Goal: Information Seeking & Learning: Check status

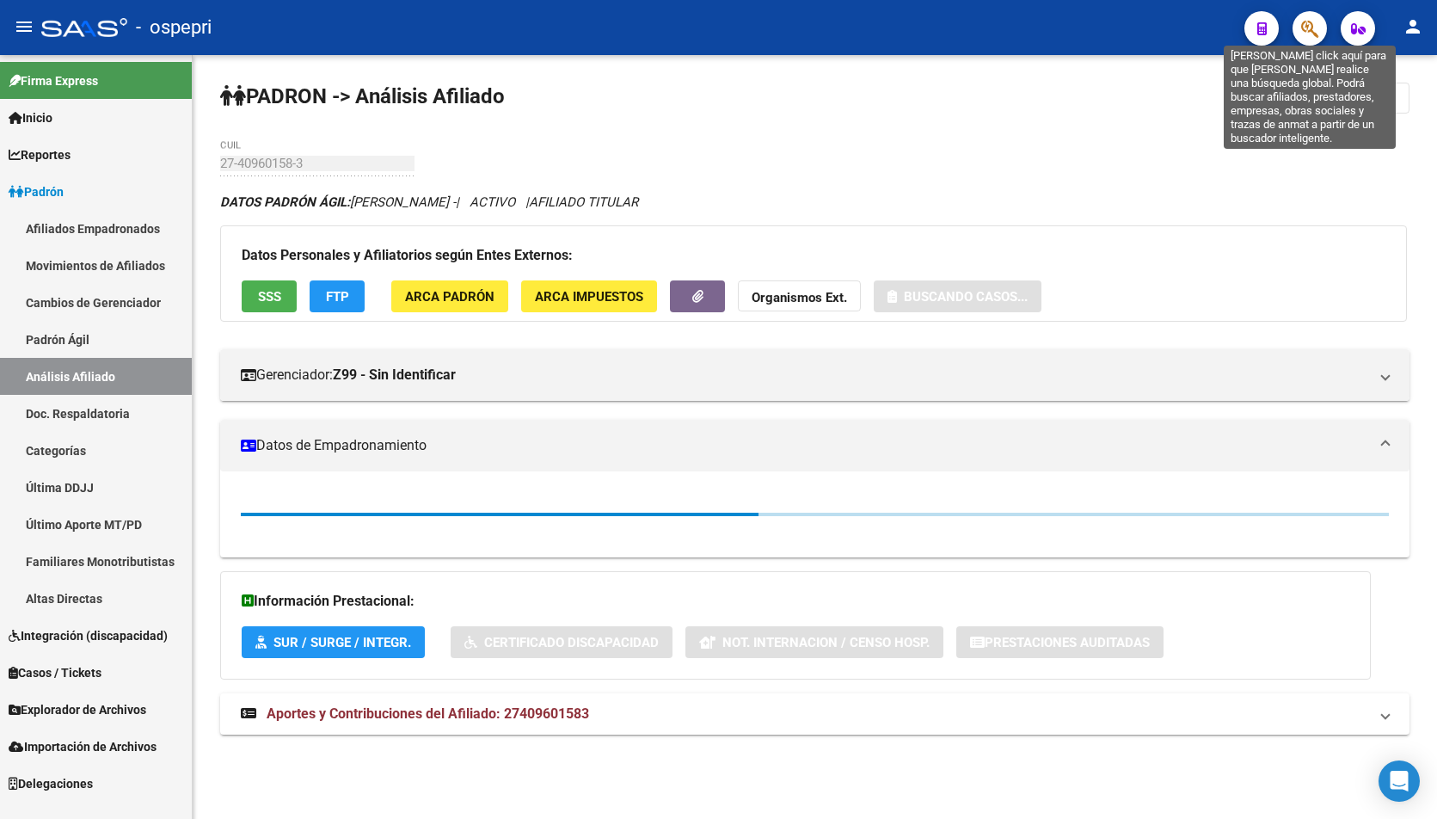
click at [1311, 22] on icon "button" at bounding box center [1309, 29] width 17 height 20
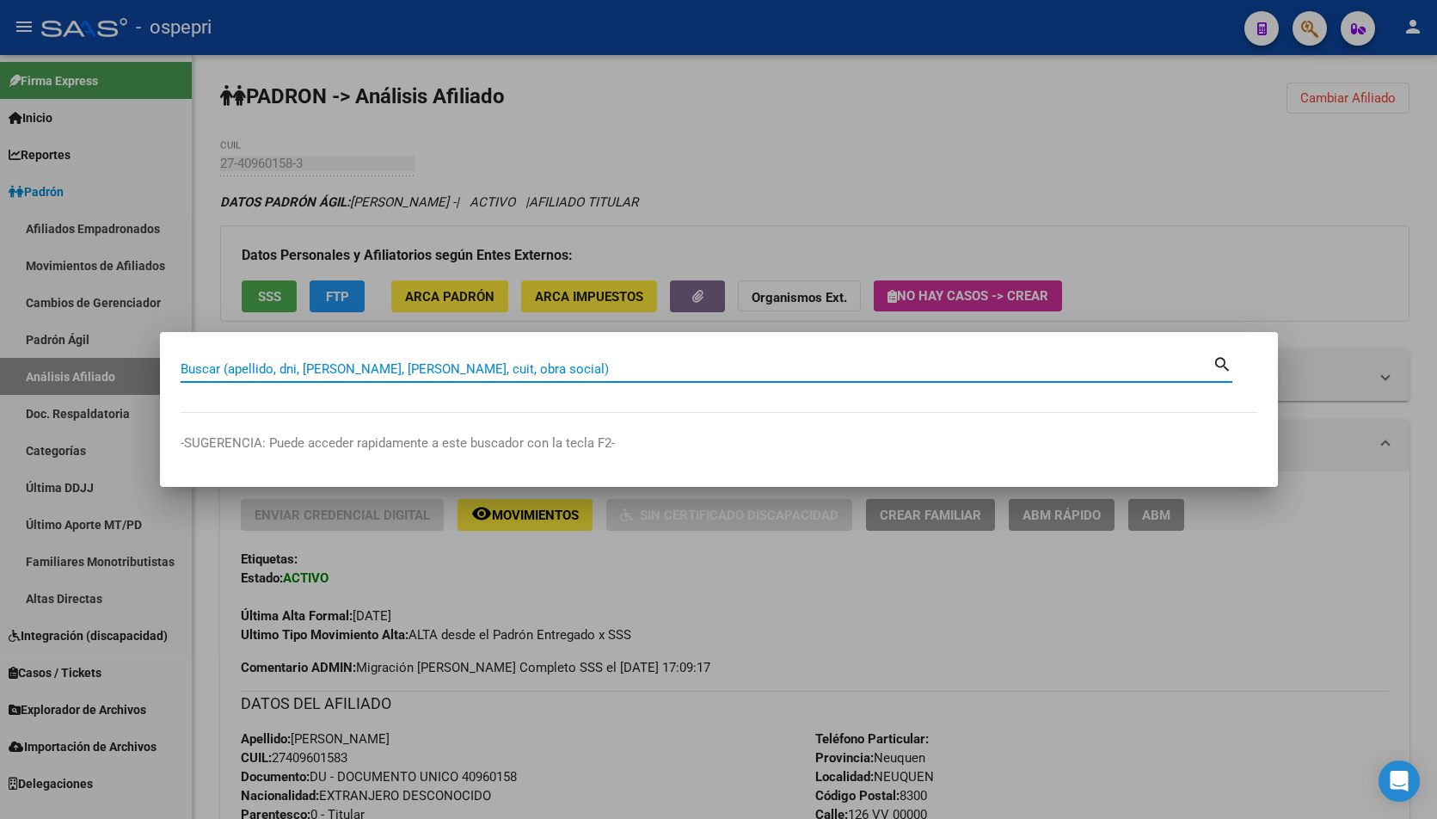
paste input "20819155"
type input "20819155"
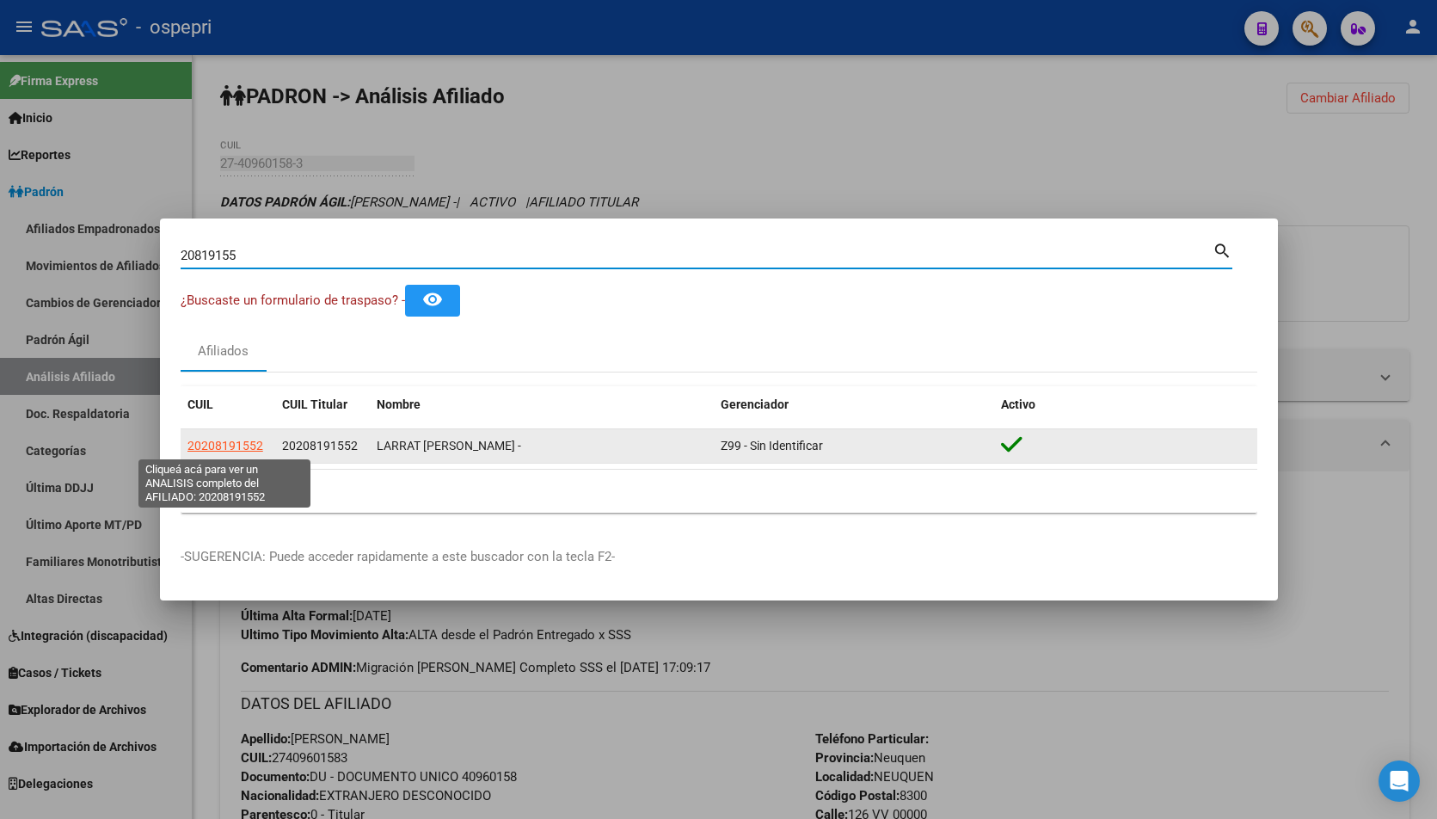
click at [213, 446] on span "20208191552" at bounding box center [225, 446] width 76 height 14
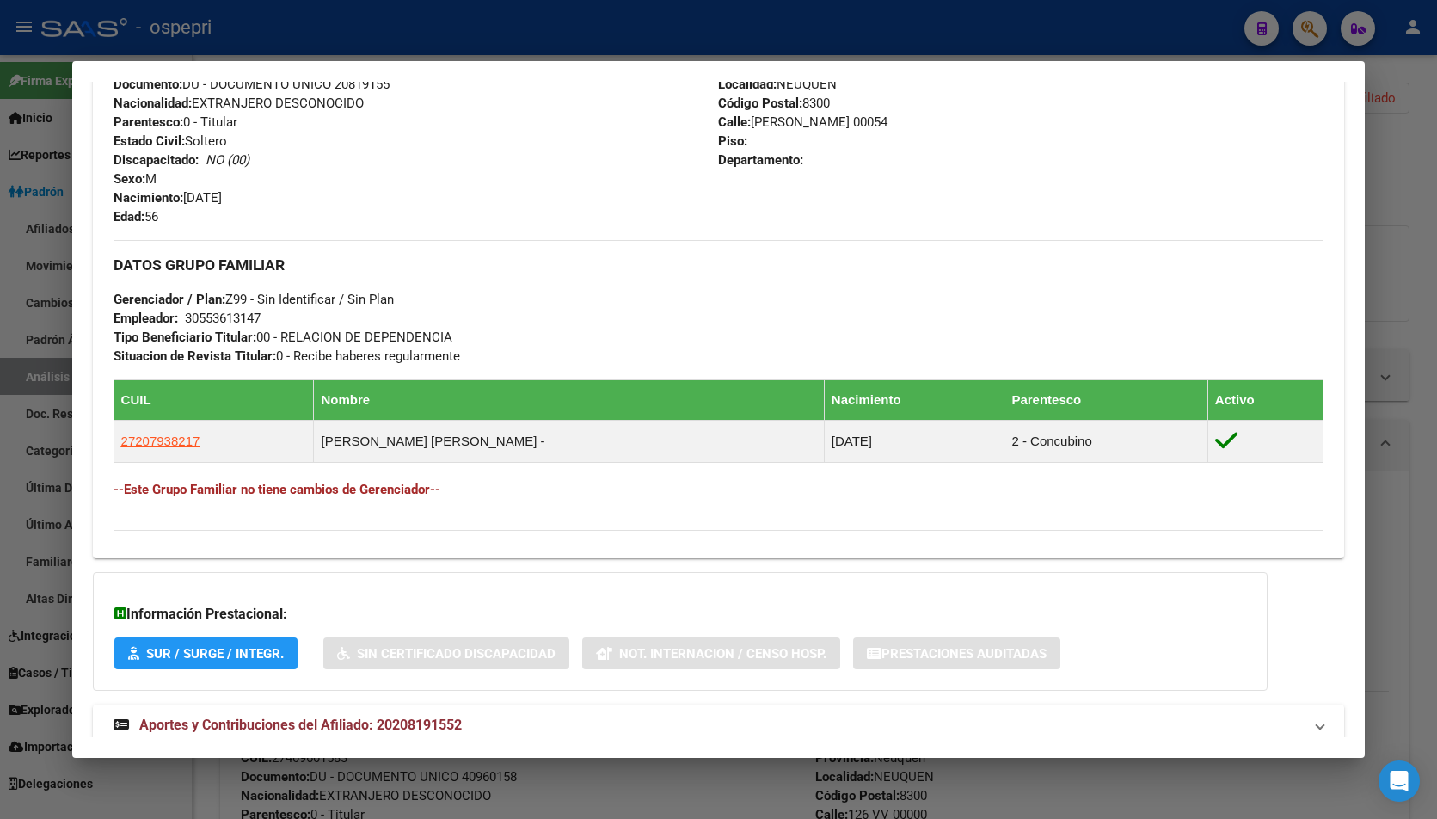
scroll to position [713, 0]
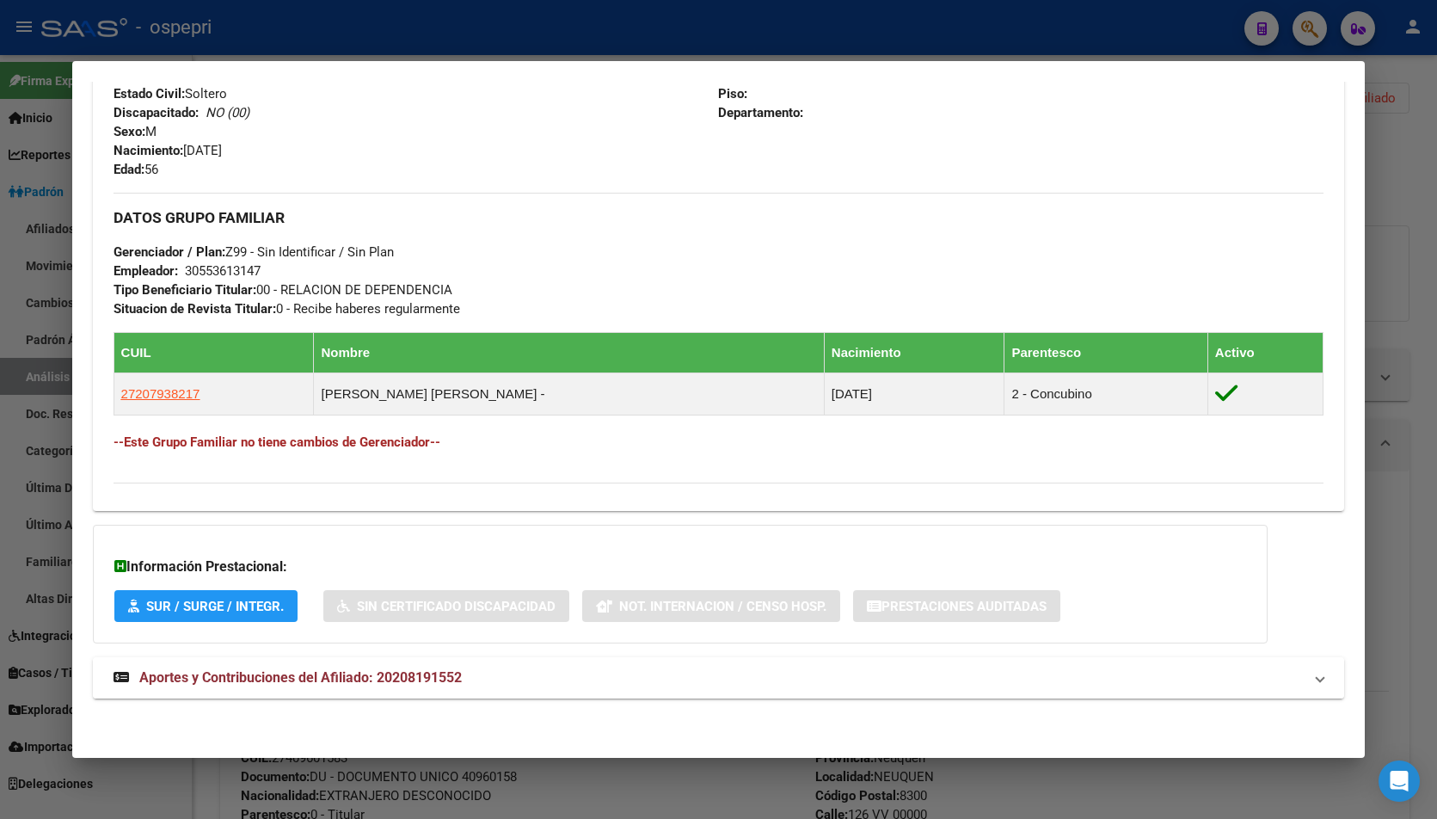
click at [371, 673] on span "Aportes y Contribuciones del Afiliado: 20208191552" at bounding box center [300, 677] width 322 height 16
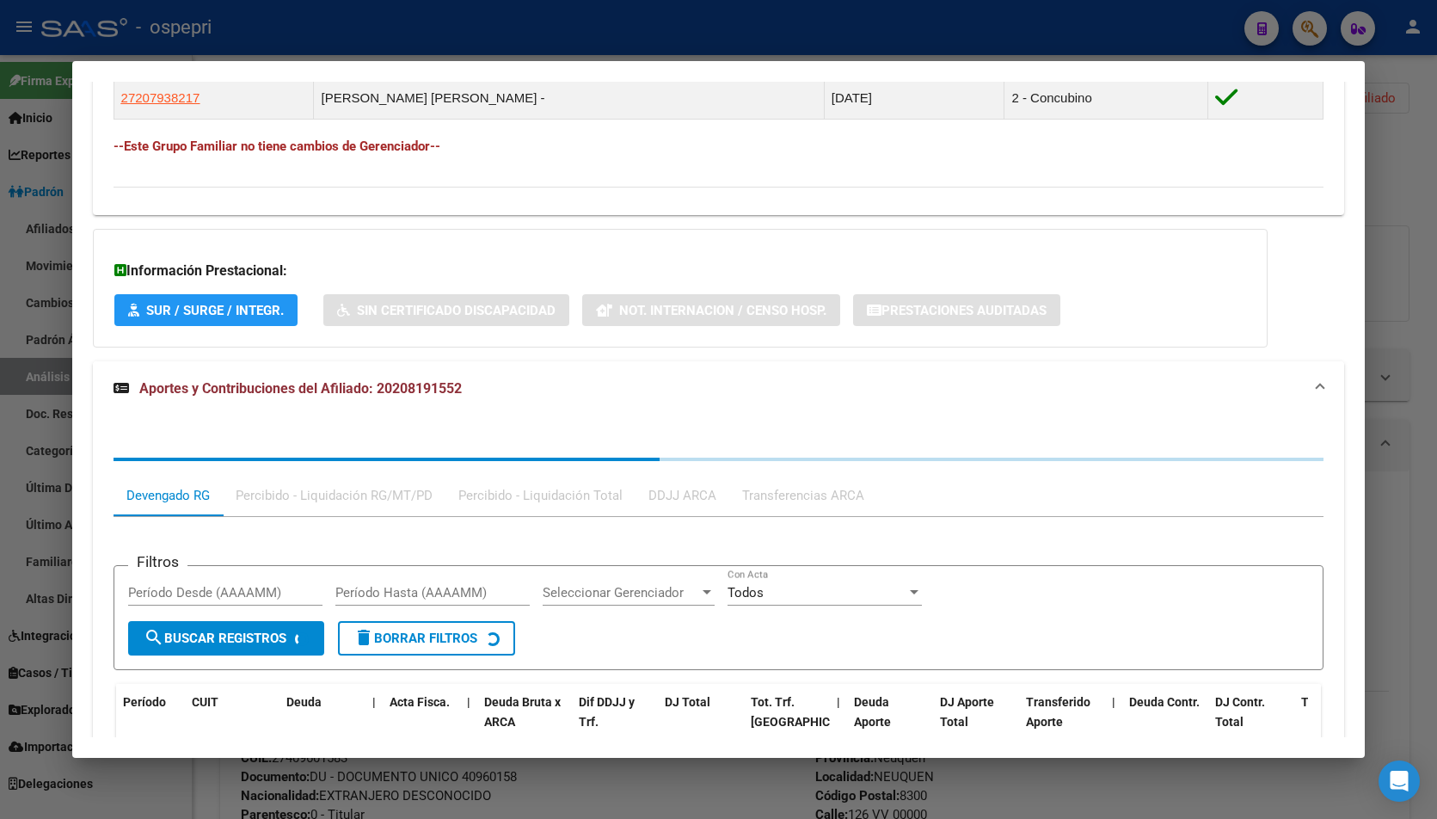
scroll to position [1144, 0]
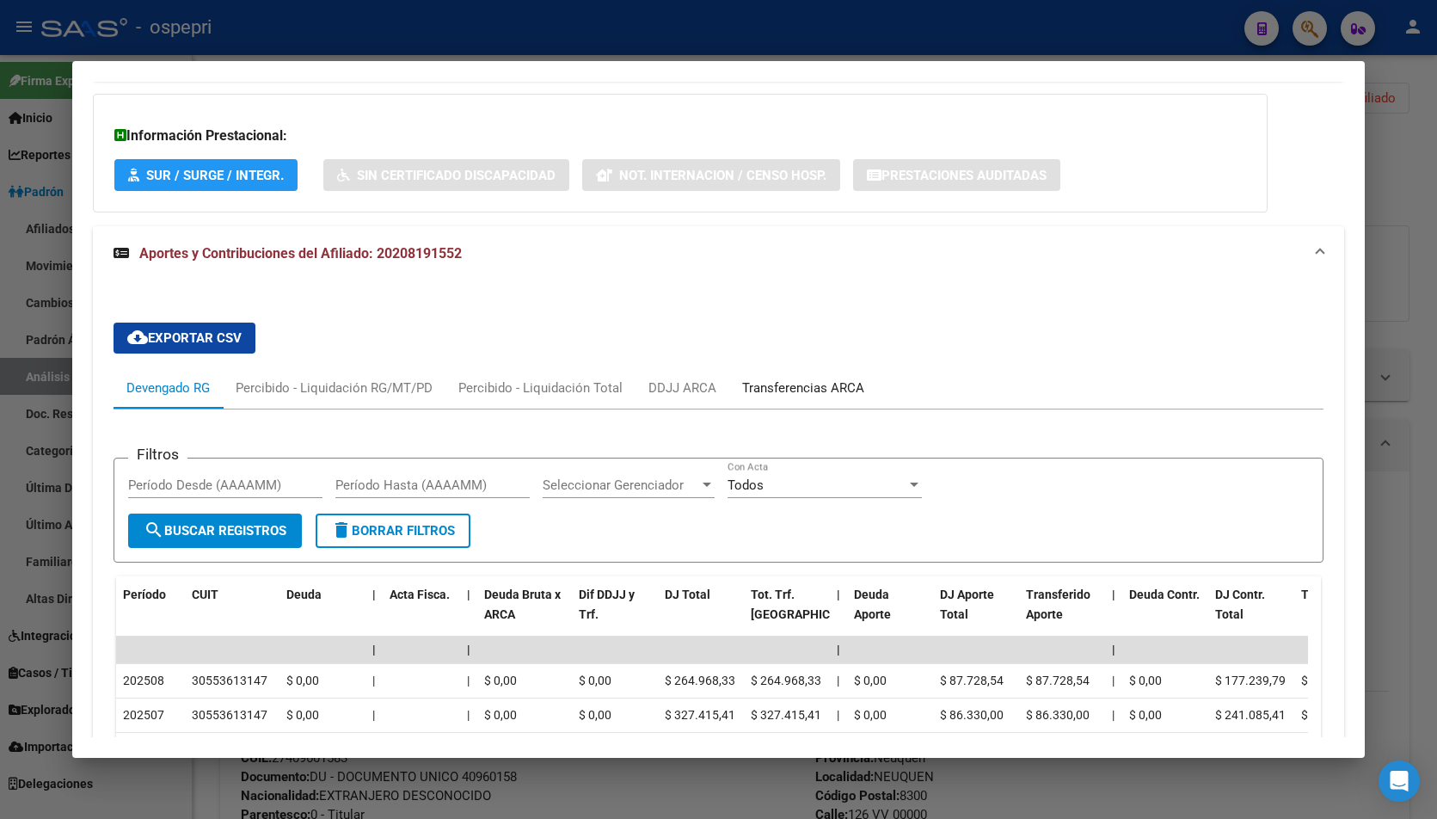
click at [812, 384] on div "Transferencias ARCA" at bounding box center [803, 387] width 122 height 19
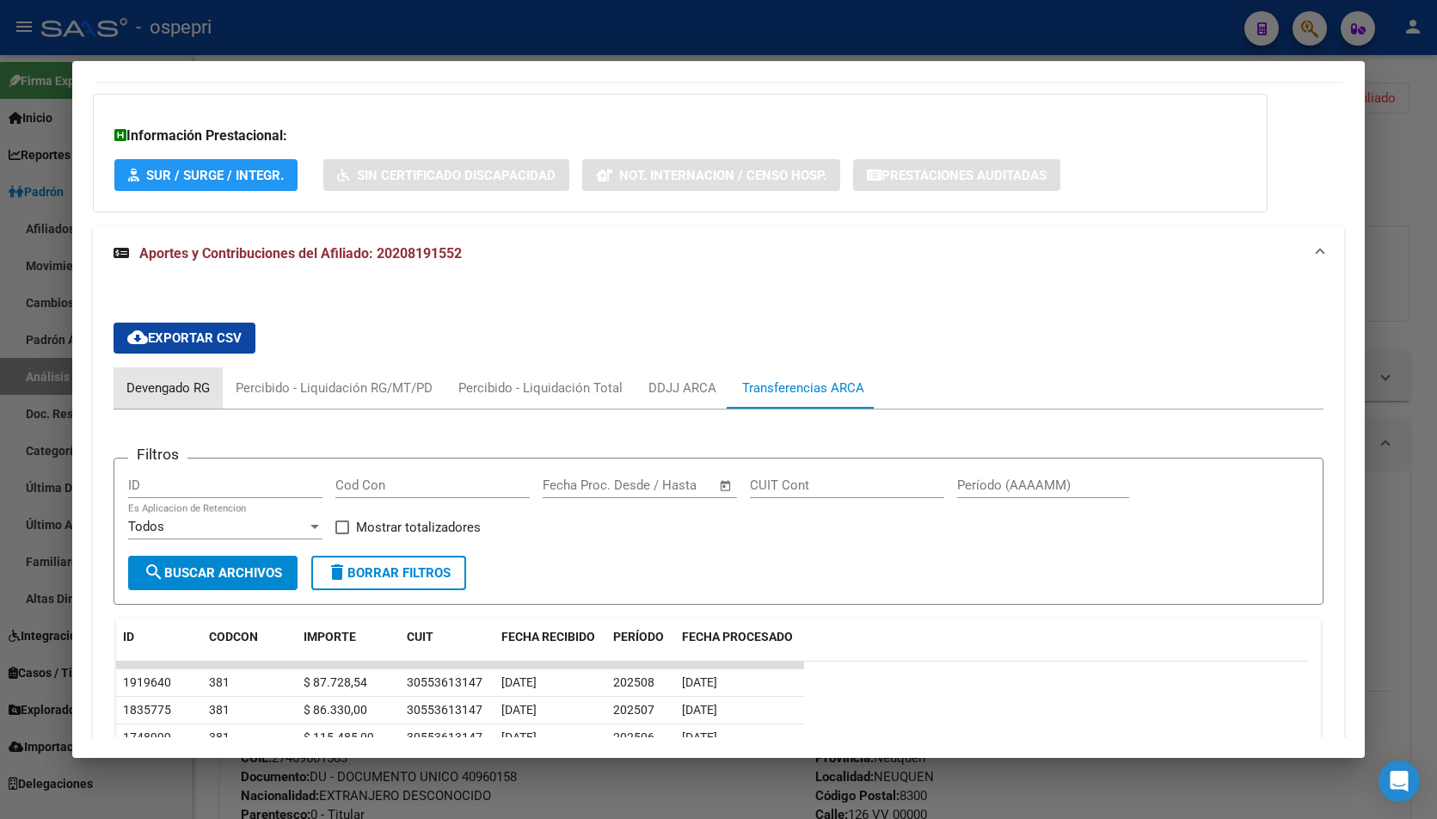
click at [136, 402] on div "Devengado RG" at bounding box center [168, 387] width 109 height 41
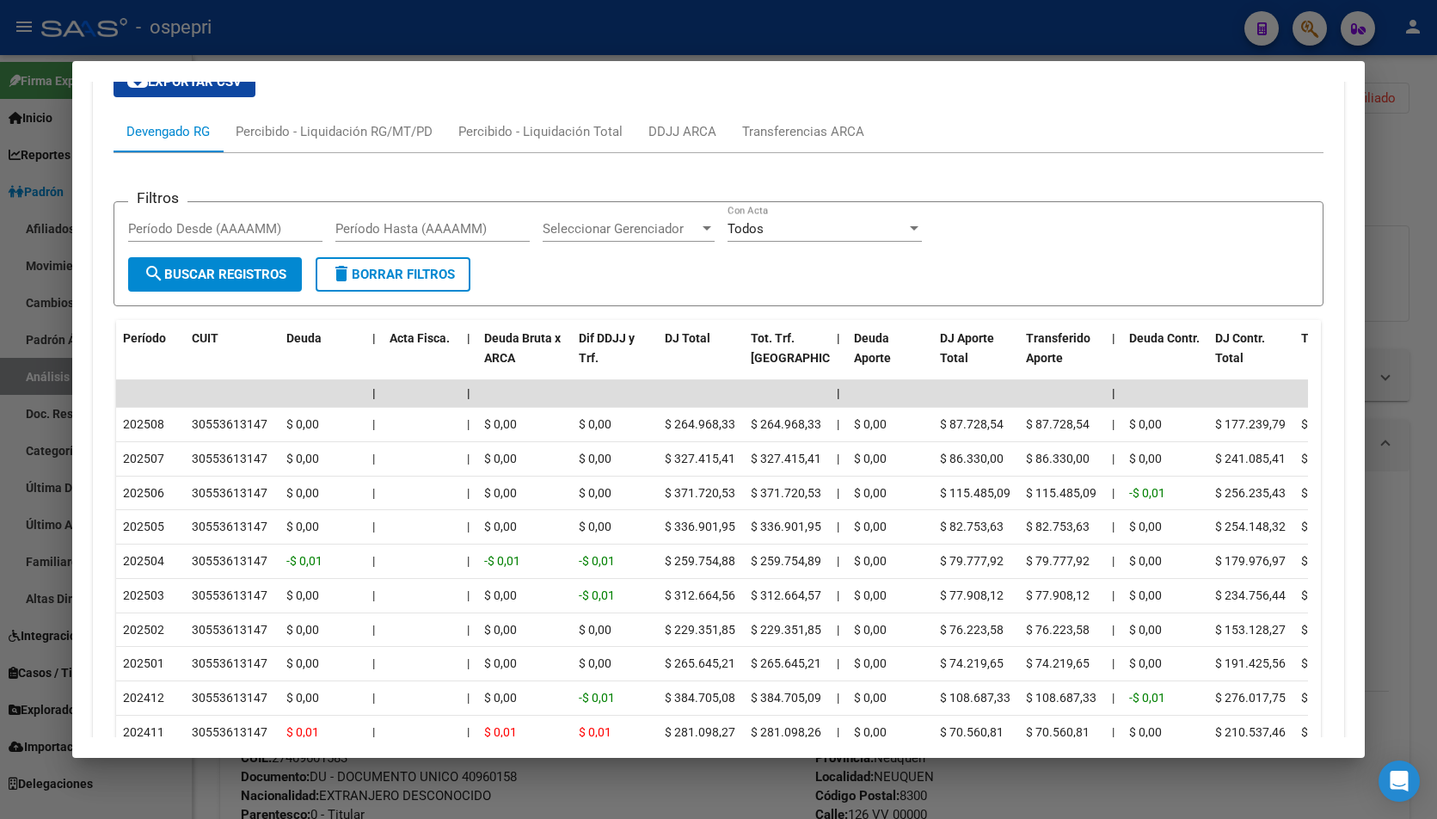
scroll to position [1402, 0]
click at [1411, 307] on div at bounding box center [718, 409] width 1437 height 819
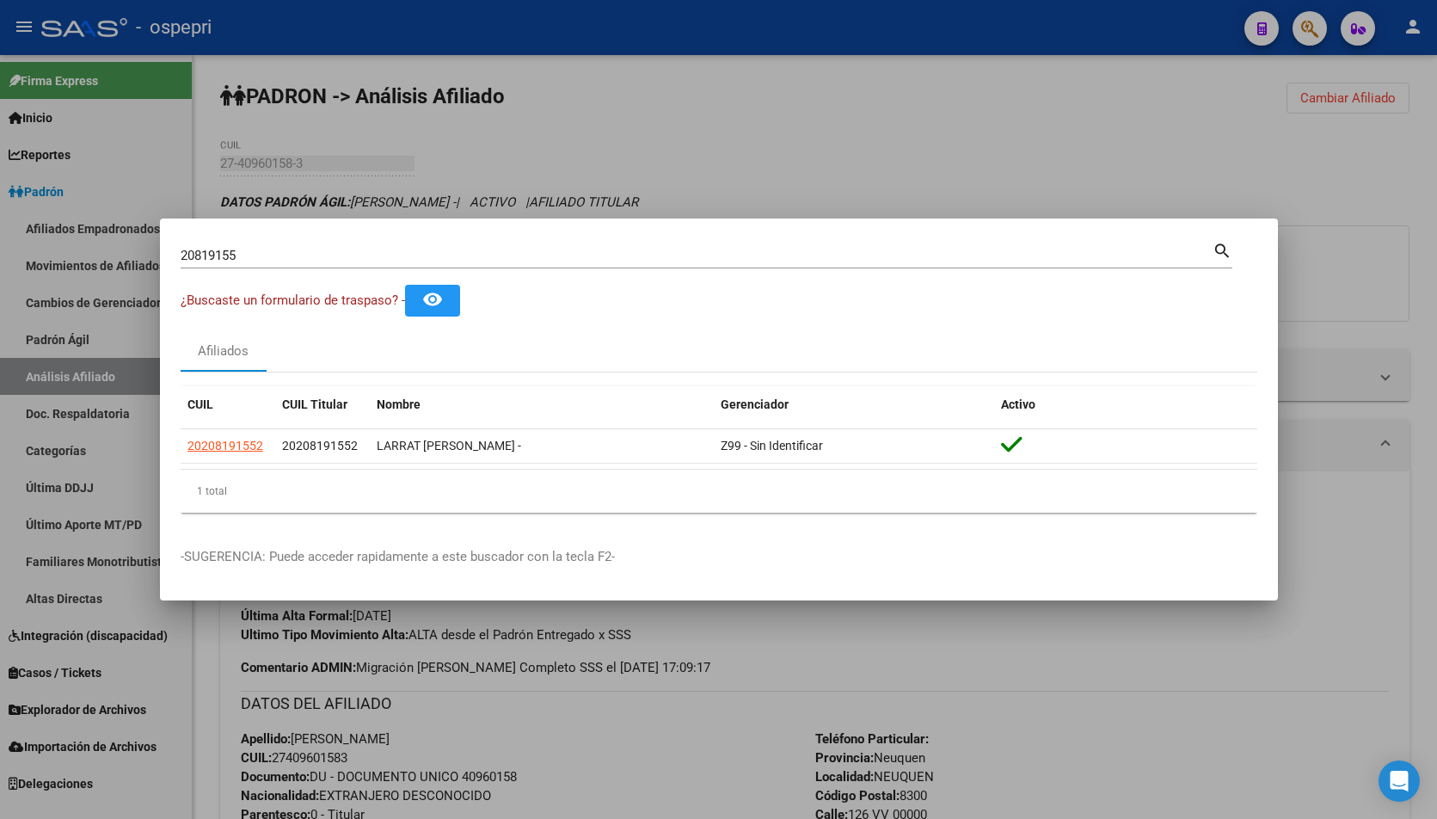
click at [1351, 185] on div at bounding box center [718, 409] width 1437 height 819
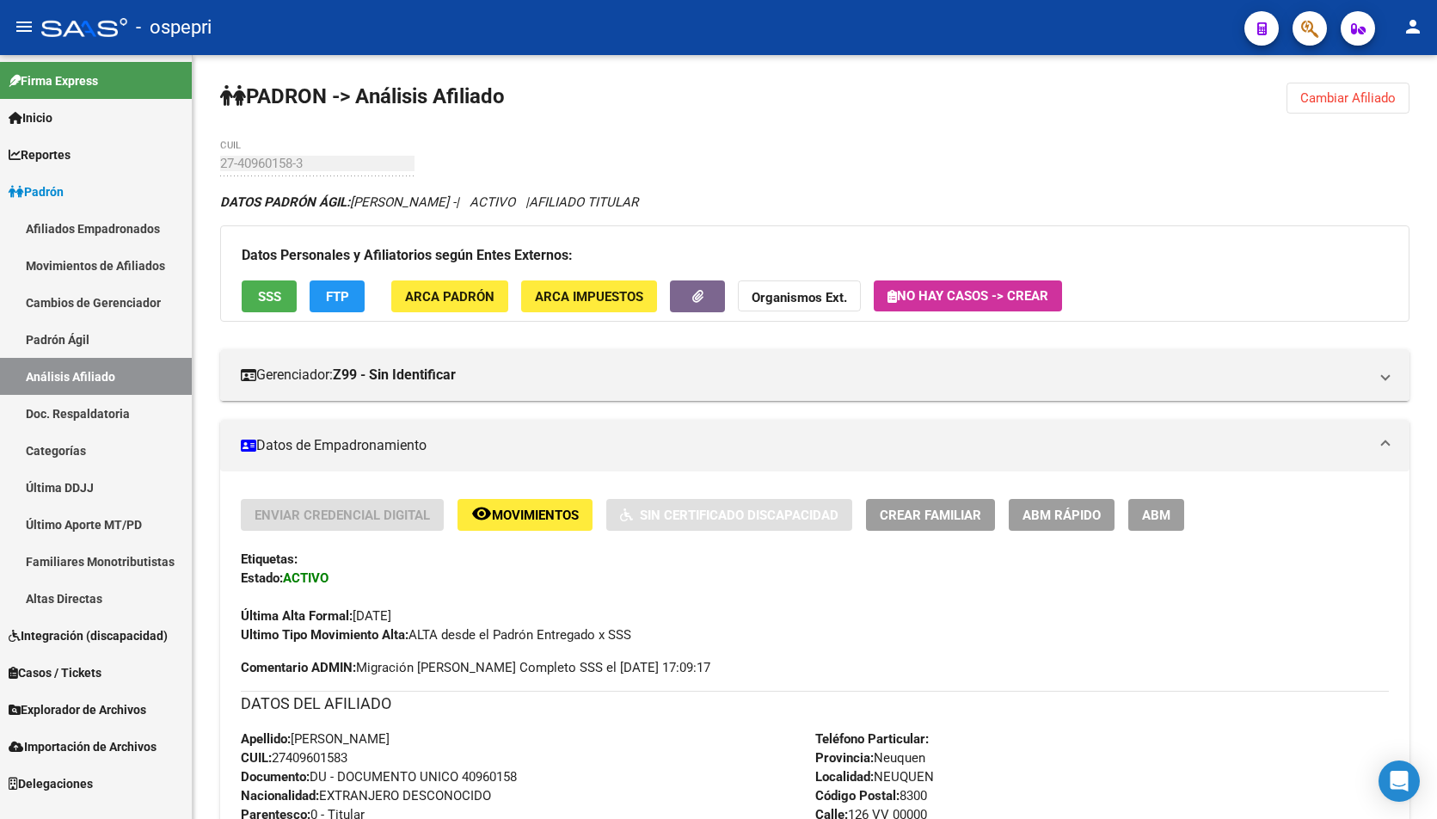
click at [1297, 40] on div at bounding box center [1303, 27] width 48 height 35
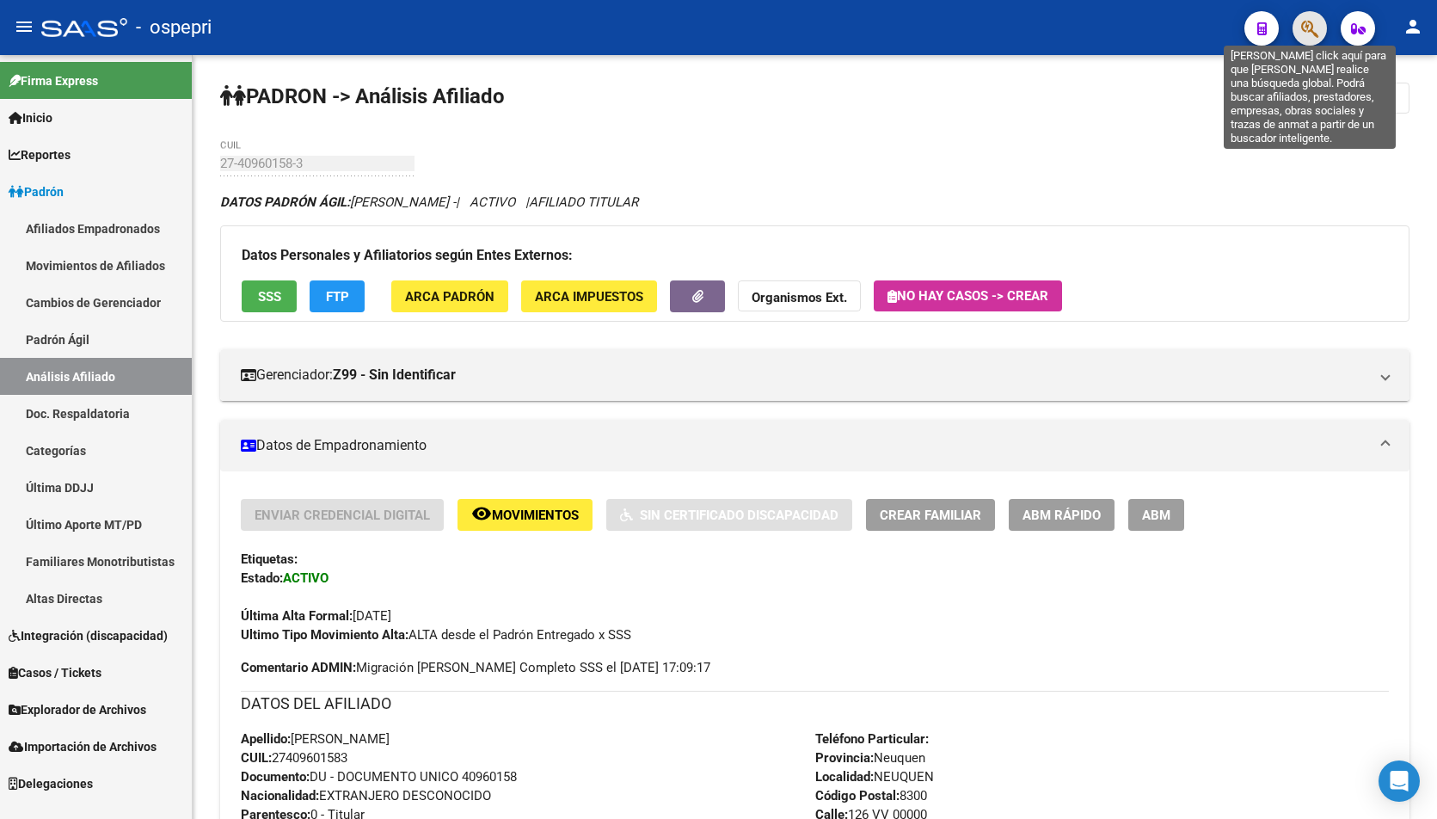
click at [1302, 29] on icon "button" at bounding box center [1309, 29] width 17 height 20
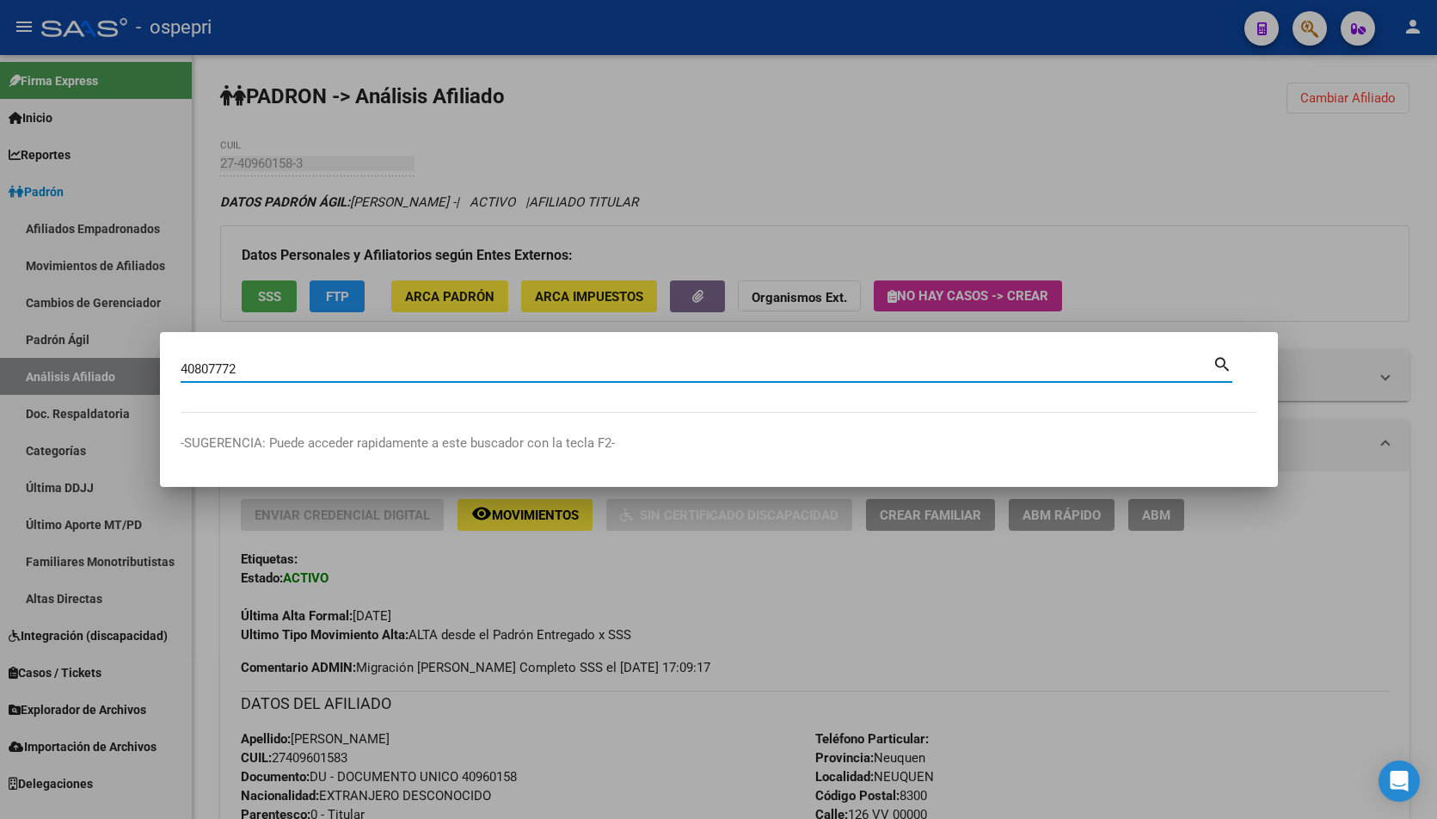
type input "40807772"
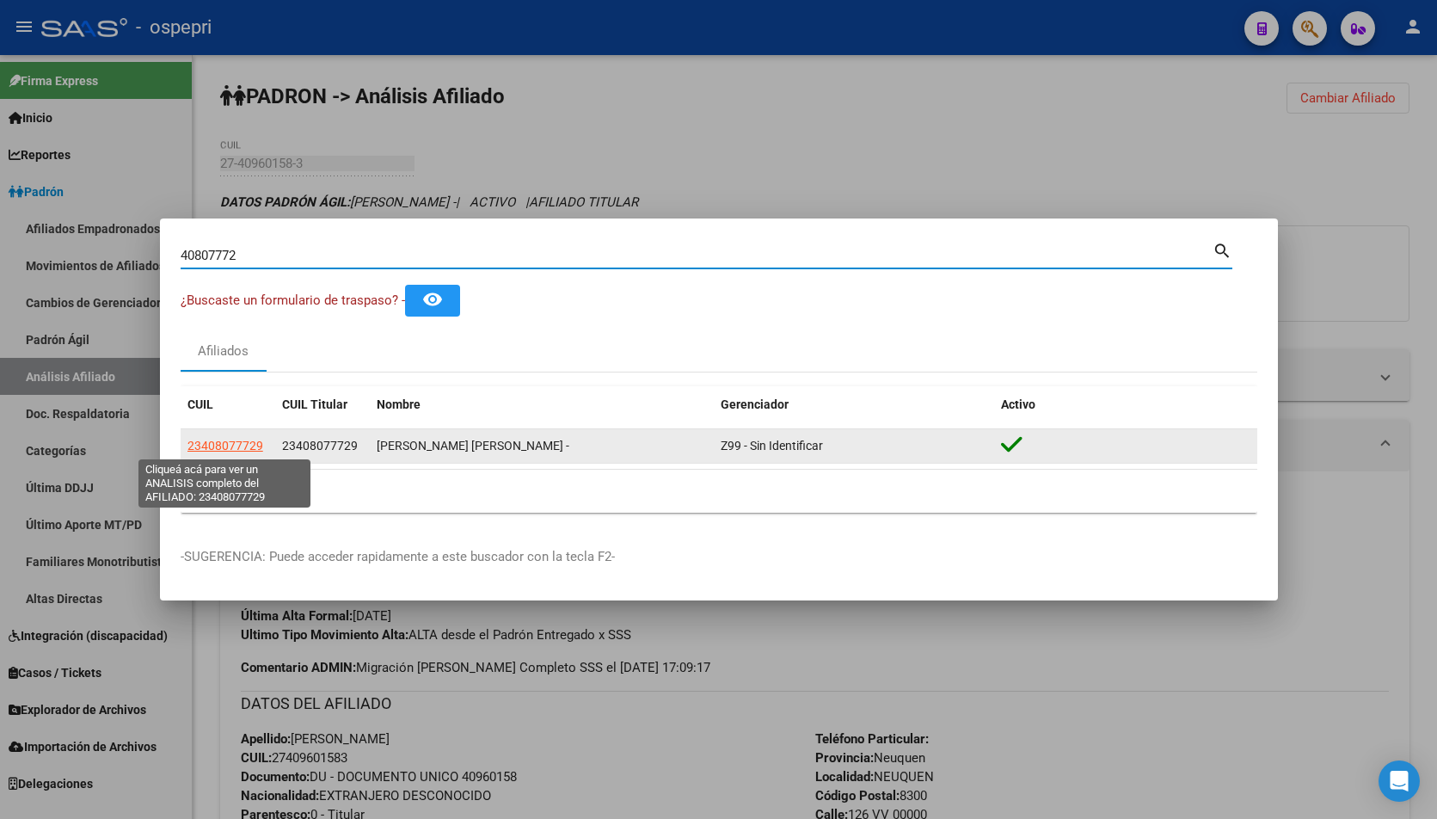
click at [224, 450] on span "23408077729" at bounding box center [225, 446] width 76 height 14
type textarea "23408077729"
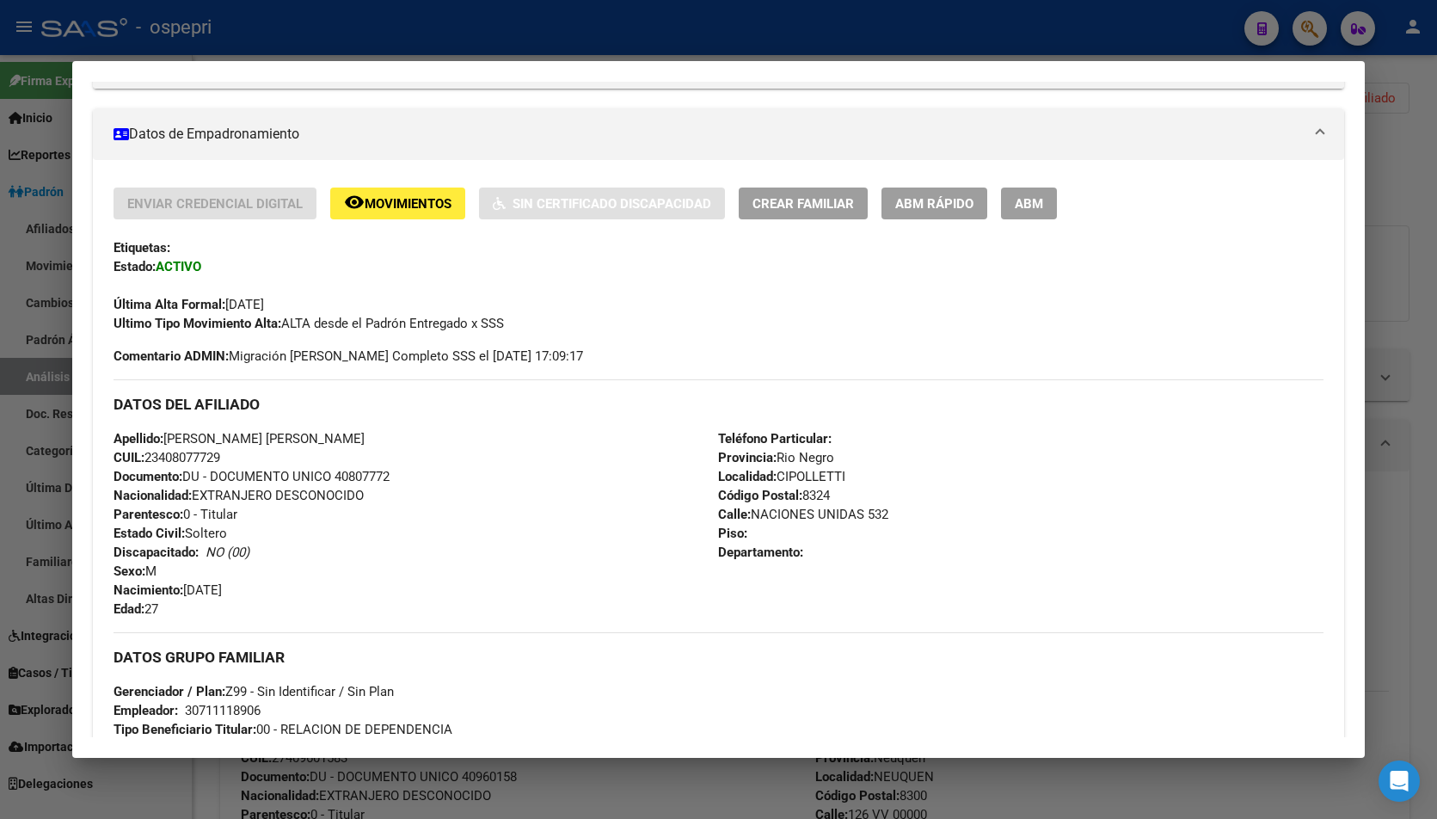
scroll to position [652, 0]
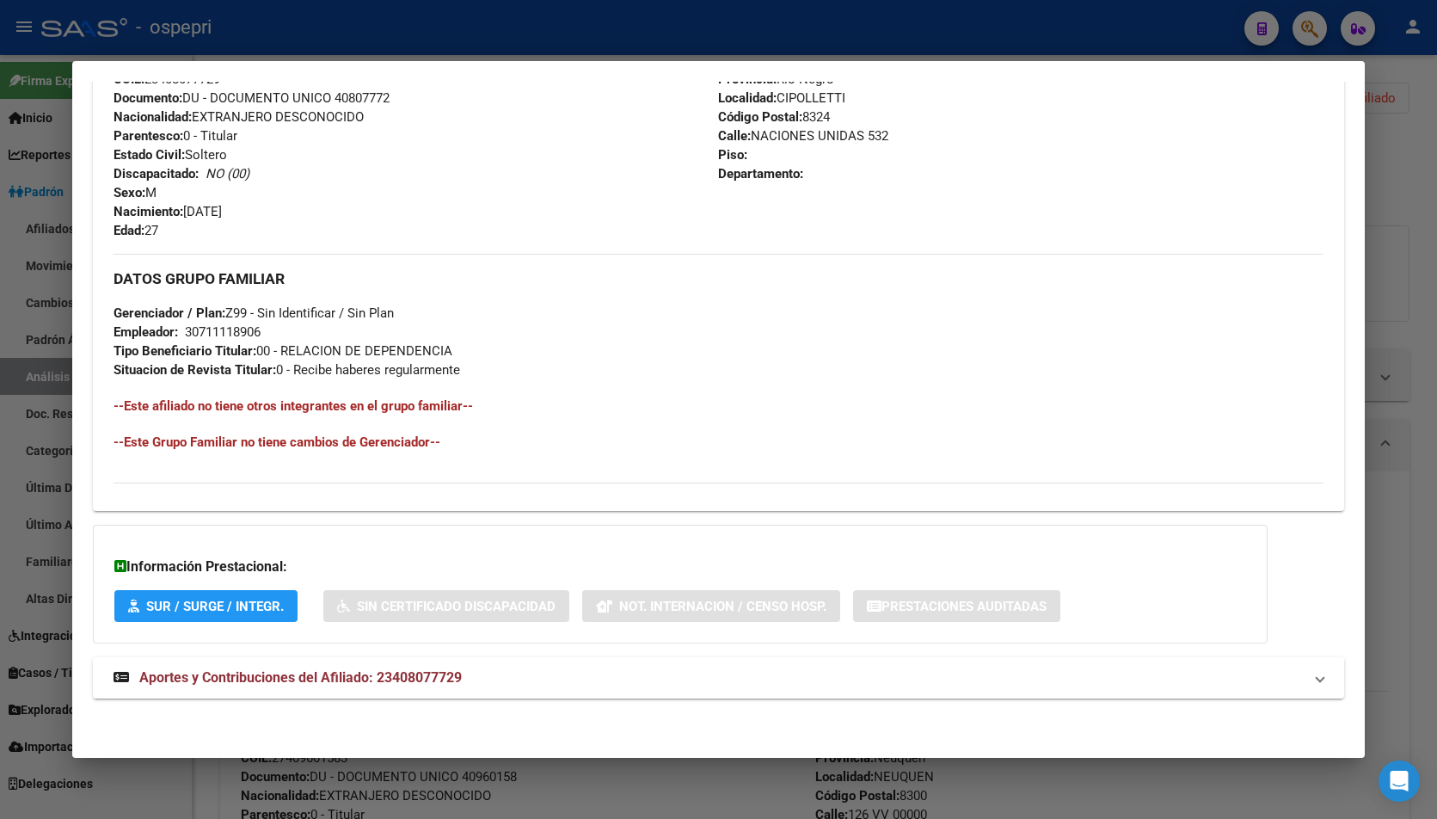
click at [438, 681] on span "Aportes y Contribuciones del Afiliado: 23408077729" at bounding box center [300, 677] width 322 height 16
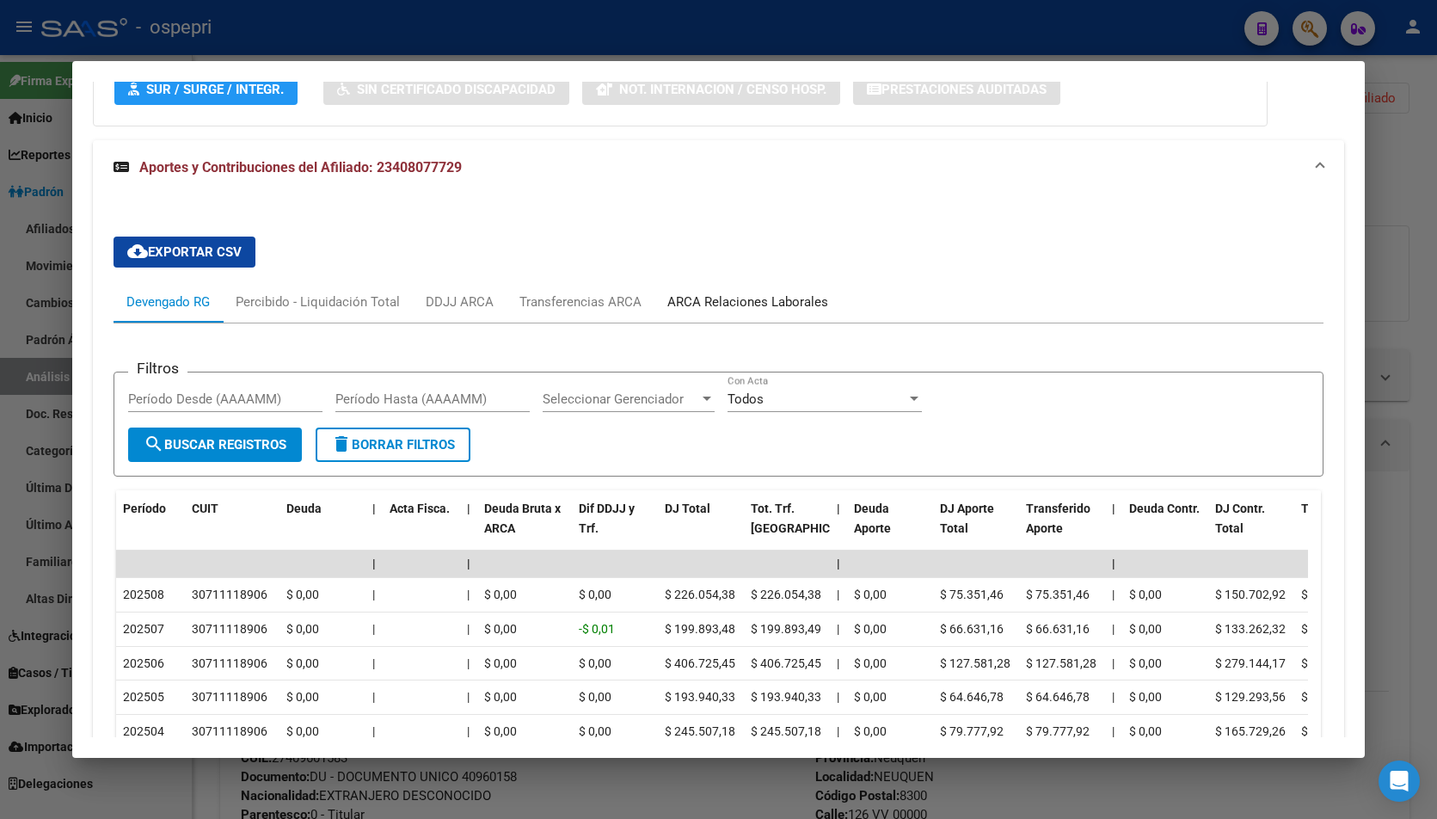
click at [767, 292] on div "ARCA Relaciones Laborales" at bounding box center [747, 301] width 161 height 19
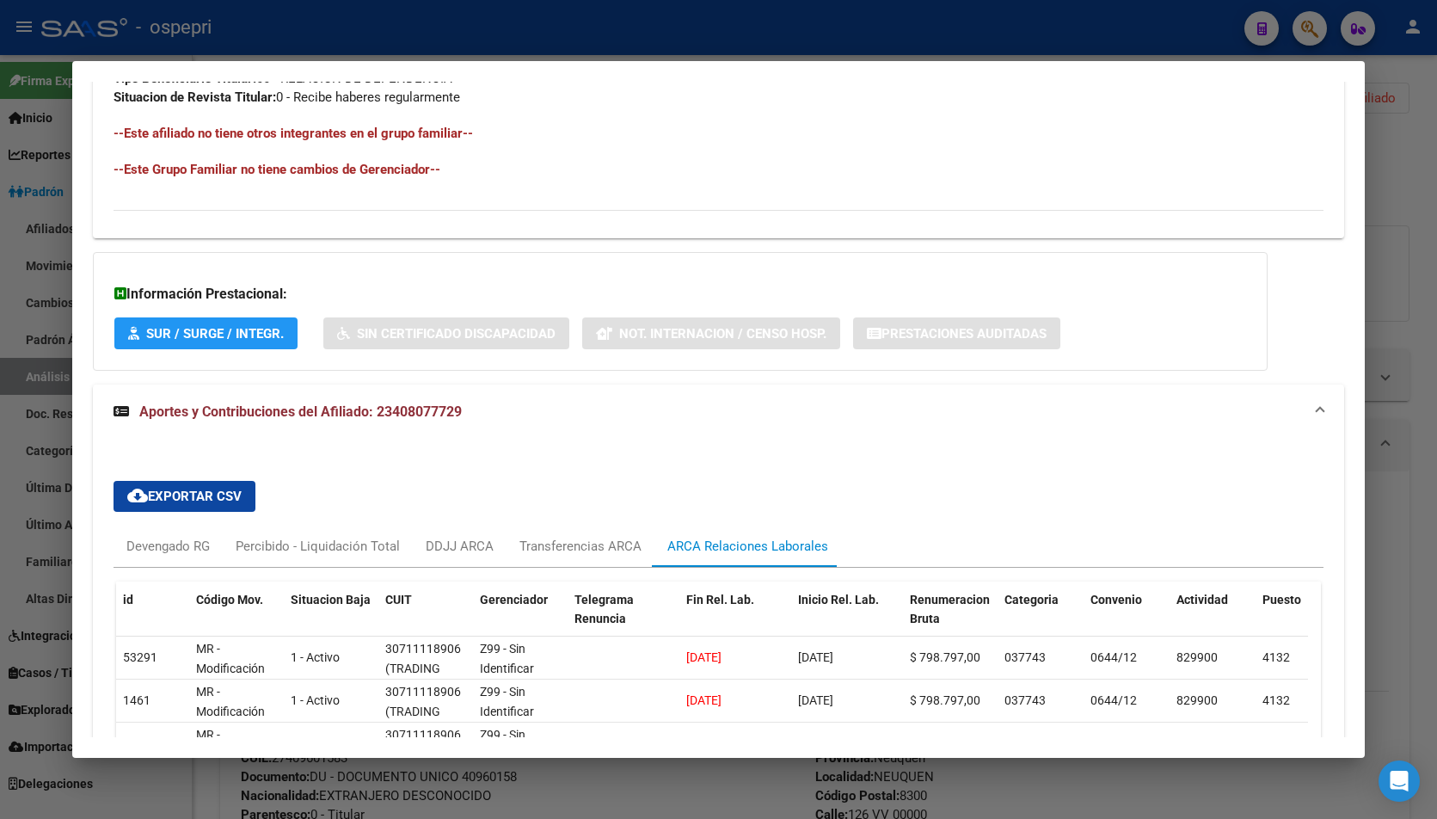
scroll to position [1138, 0]
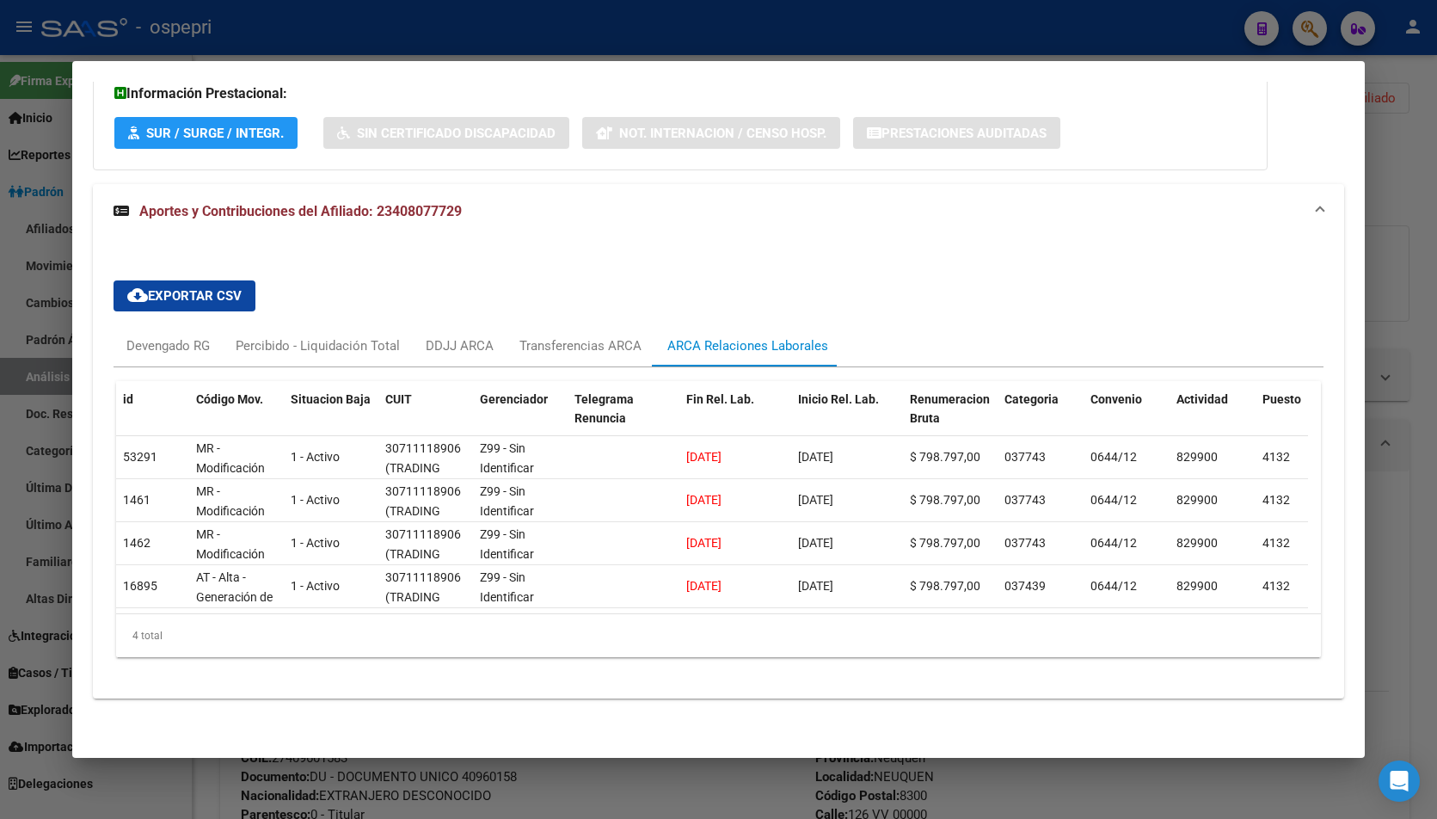
click at [1404, 366] on div at bounding box center [718, 409] width 1437 height 819
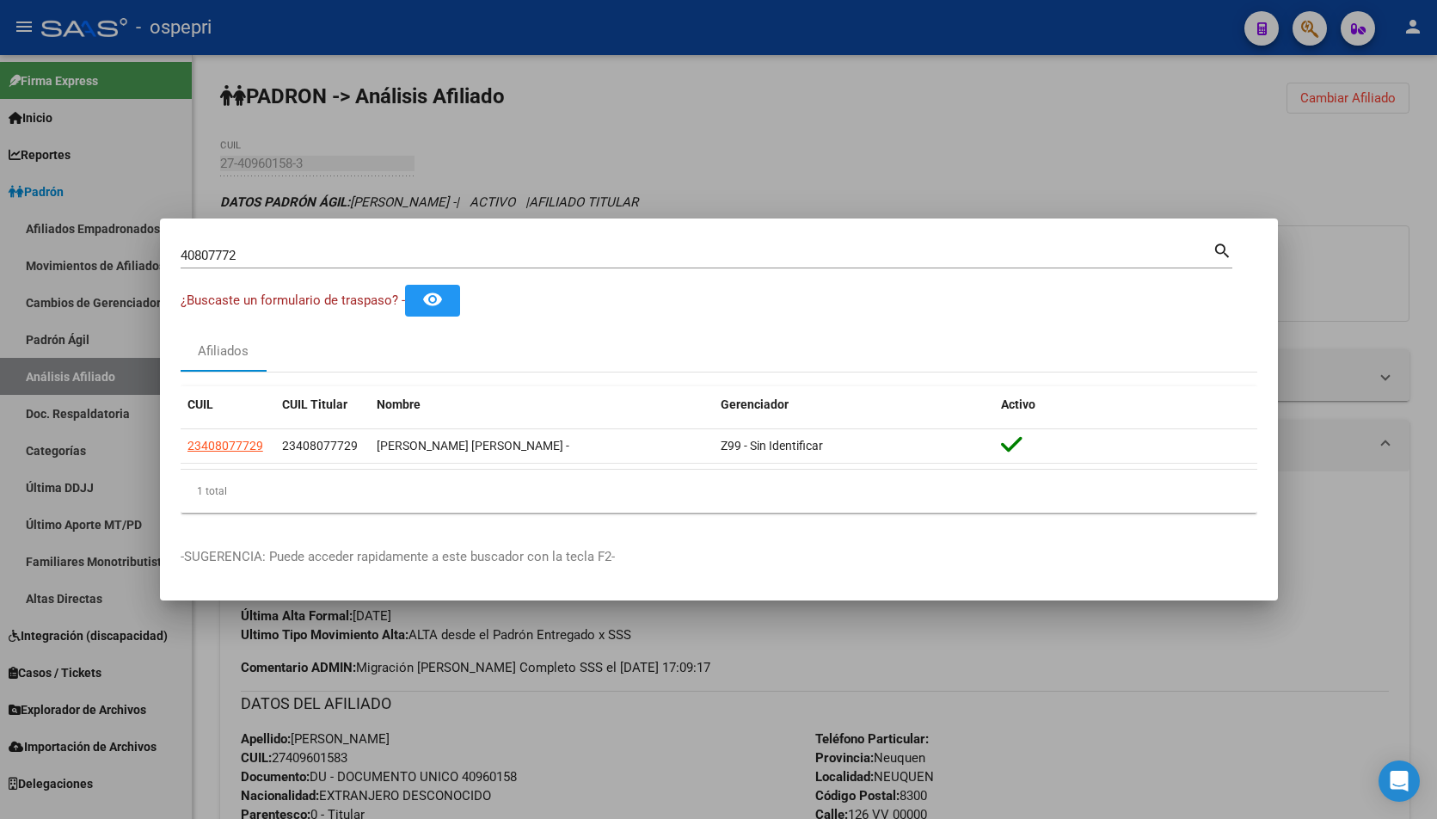
click at [1325, 233] on div at bounding box center [718, 409] width 1437 height 819
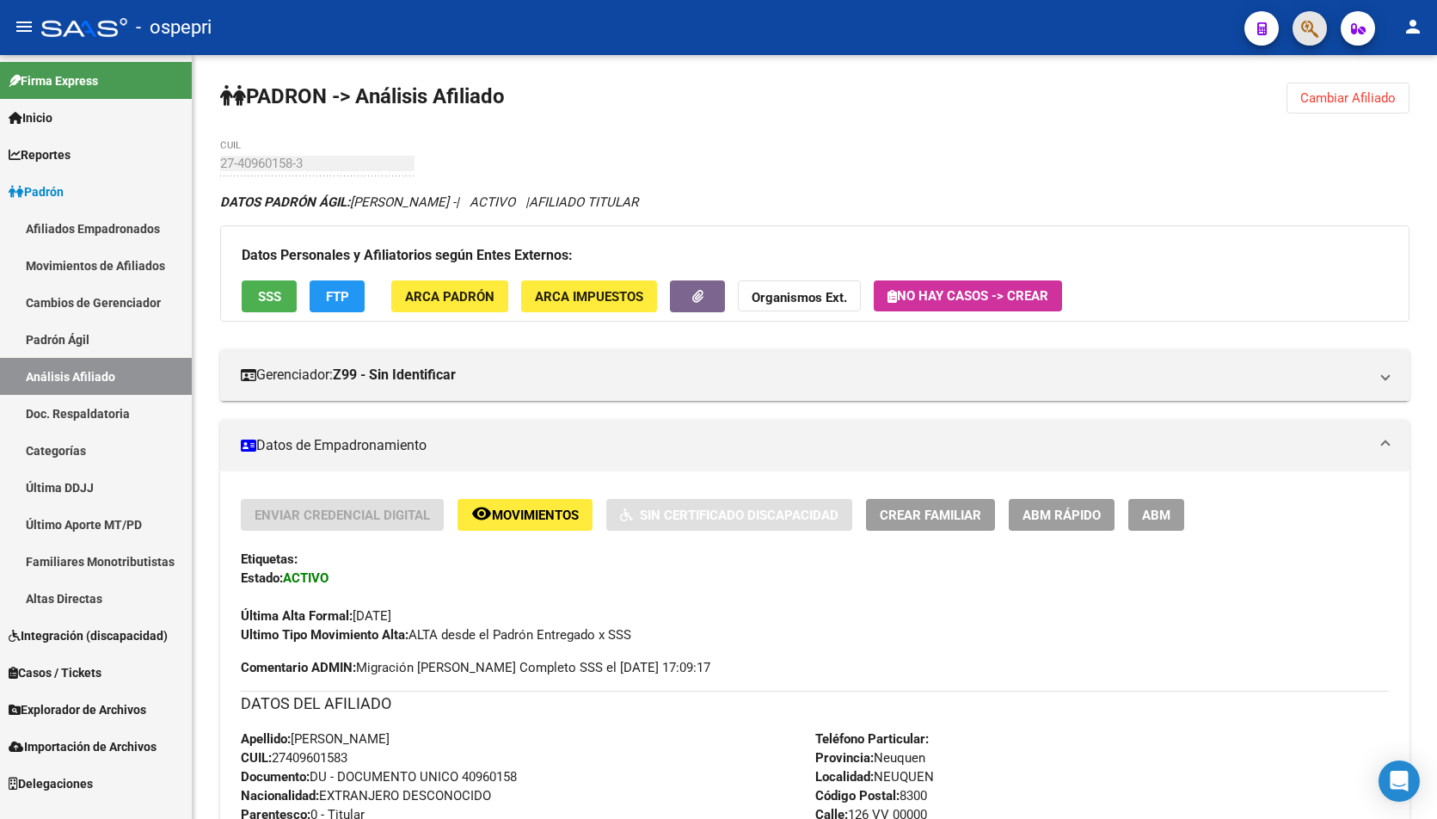
click at [1325, 33] on button "button" at bounding box center [1309, 28] width 34 height 34
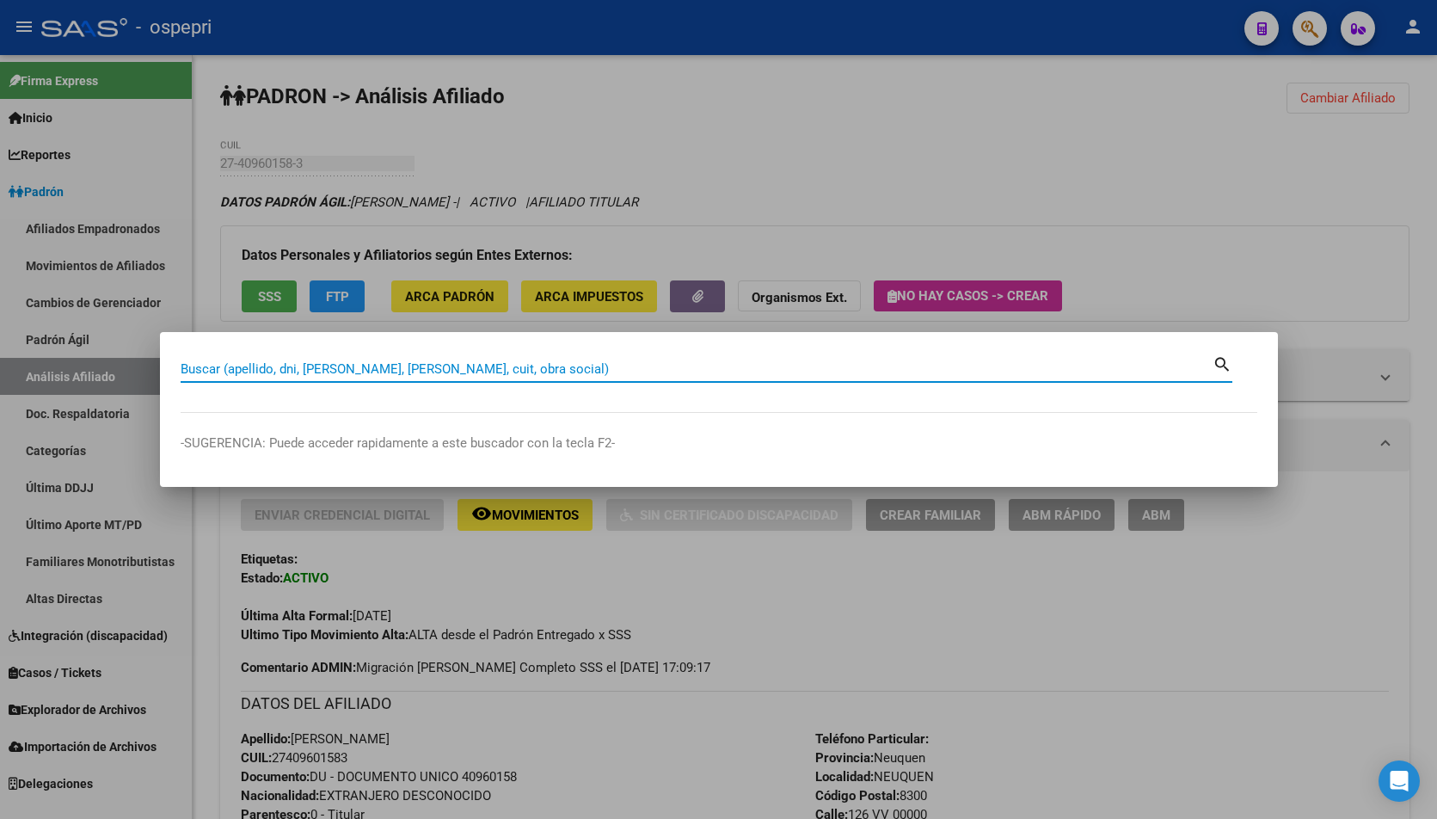
drag, startPoint x: 502, startPoint y: 352, endPoint x: 500, endPoint y: 363, distance: 11.5
click at [500, 359] on mat-dialog-container "Buscar (apellido, dni, [PERSON_NAME], nro traspaso, cuit, obra social) search -…" at bounding box center [719, 409] width 1118 height 154
click at [500, 363] on input "Buscar (apellido, dni, [PERSON_NAME], [PERSON_NAME], cuit, obra social)" at bounding box center [697, 368] width 1032 height 15
paste input "25074047"
type input "25074047"
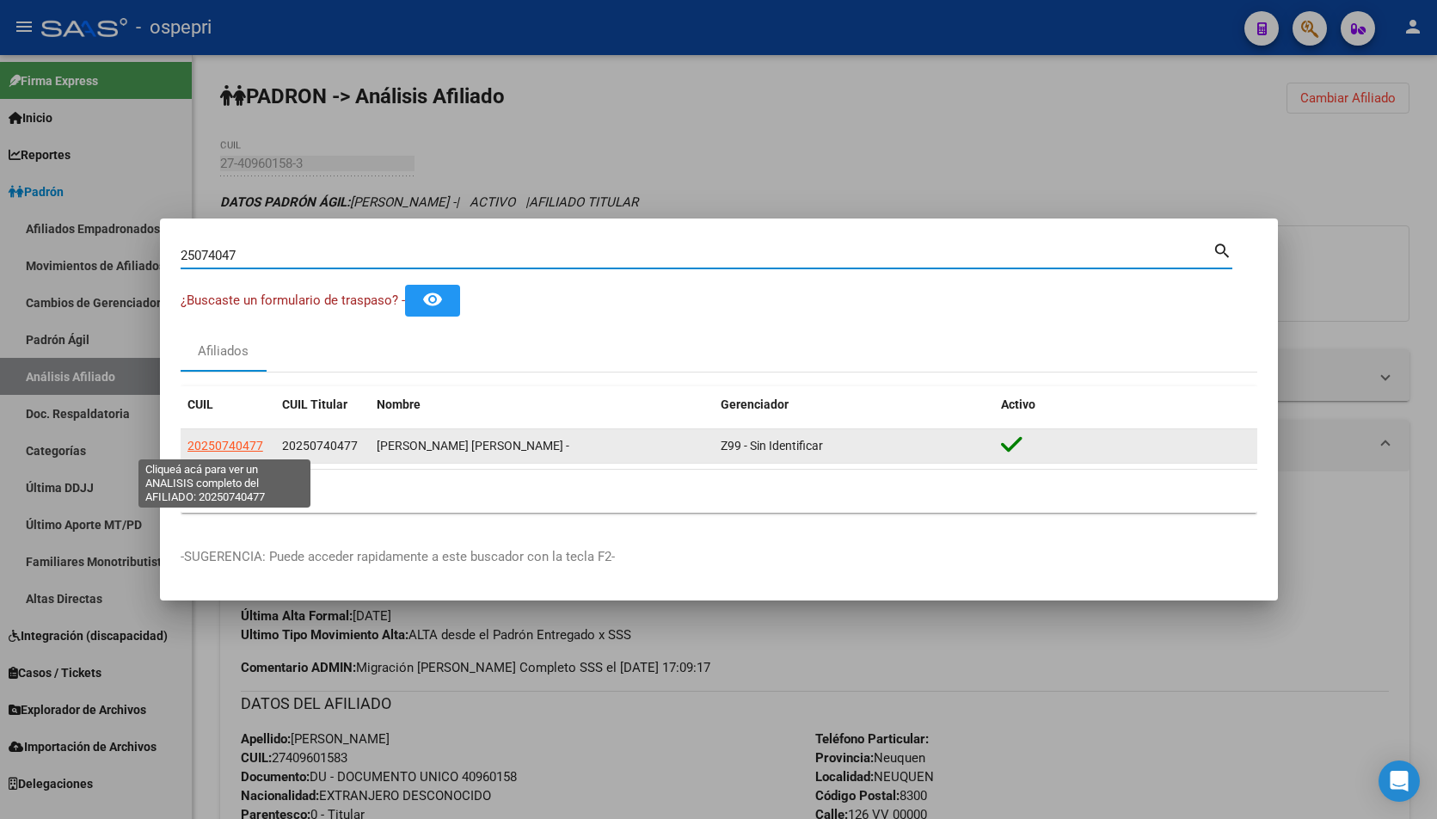
click at [221, 445] on span "20250740477" at bounding box center [225, 446] width 76 height 14
type textarea "20250740477"
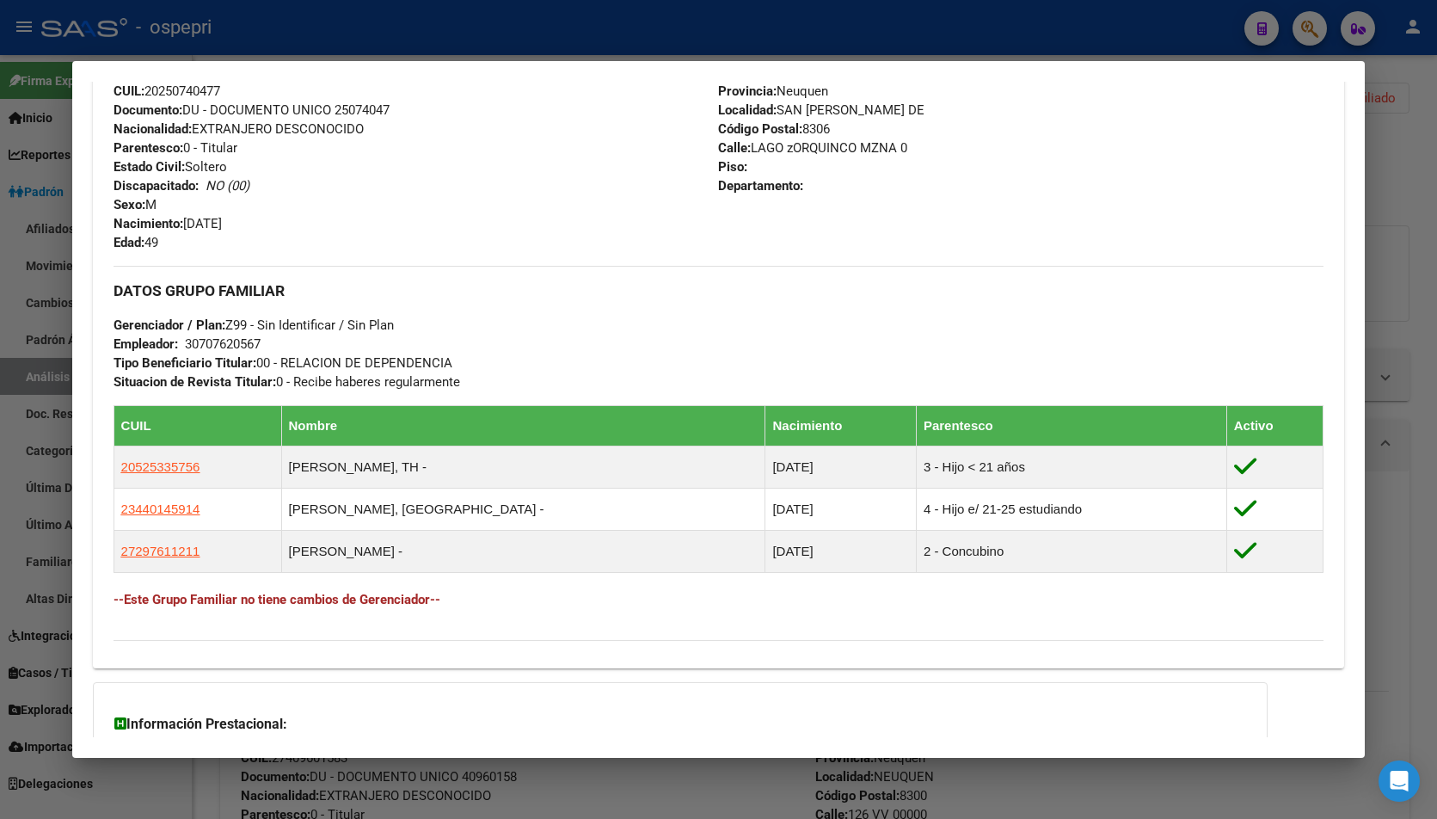
scroll to position [797, 0]
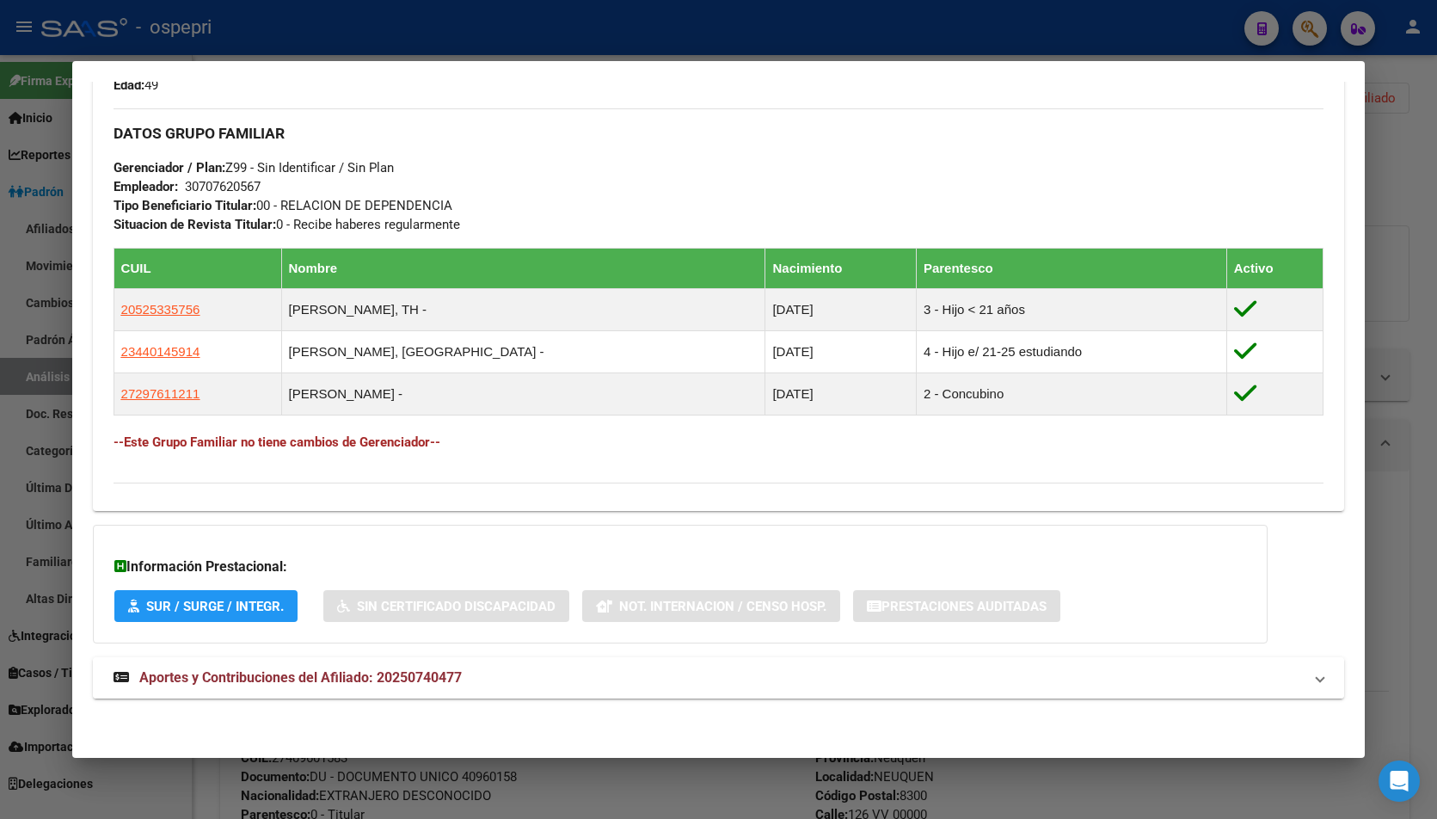
click at [494, 687] on mat-panel-title "Aportes y Contribuciones del Afiliado: 20250740477" at bounding box center [709, 677] width 1190 height 21
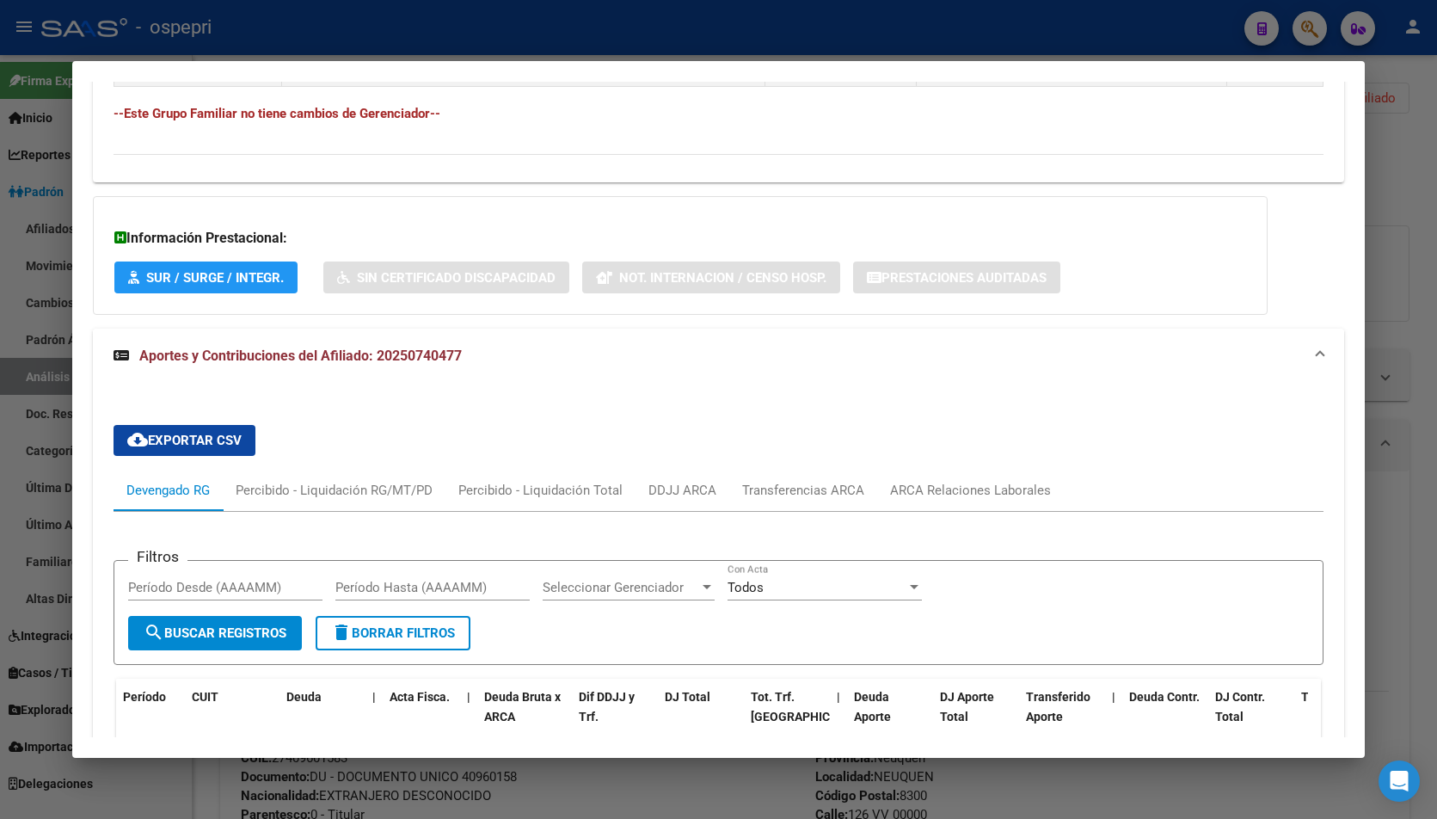
scroll to position [1228, 0]
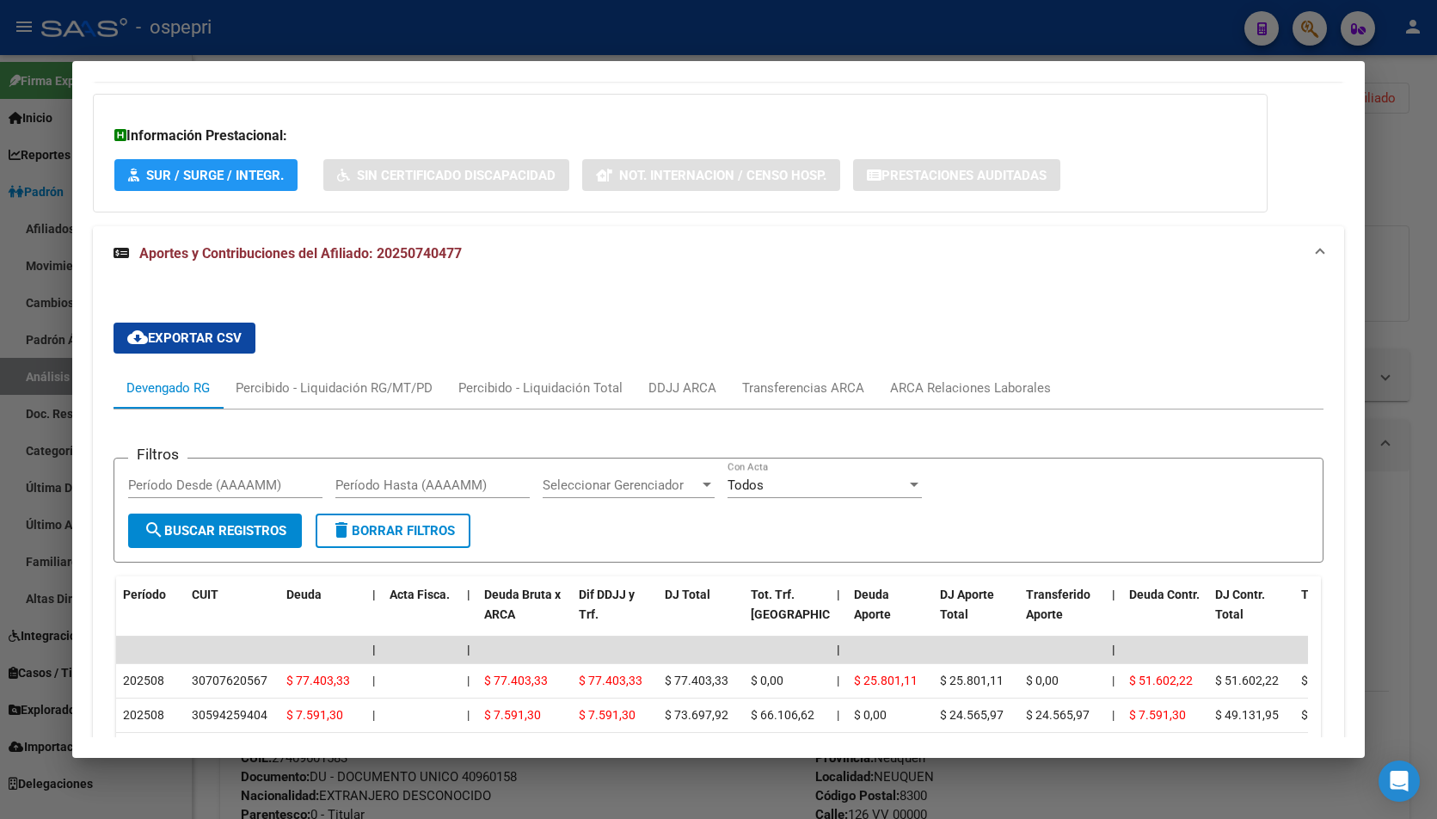
click at [960, 360] on div "cloud_download Exportar CSV Devengado RG Percibido - Liquidación RG/MT/PD Perci…" at bounding box center [719, 689] width 1211 height 760
click at [968, 382] on div "ARCA Relaciones Laborales" at bounding box center [970, 387] width 161 height 19
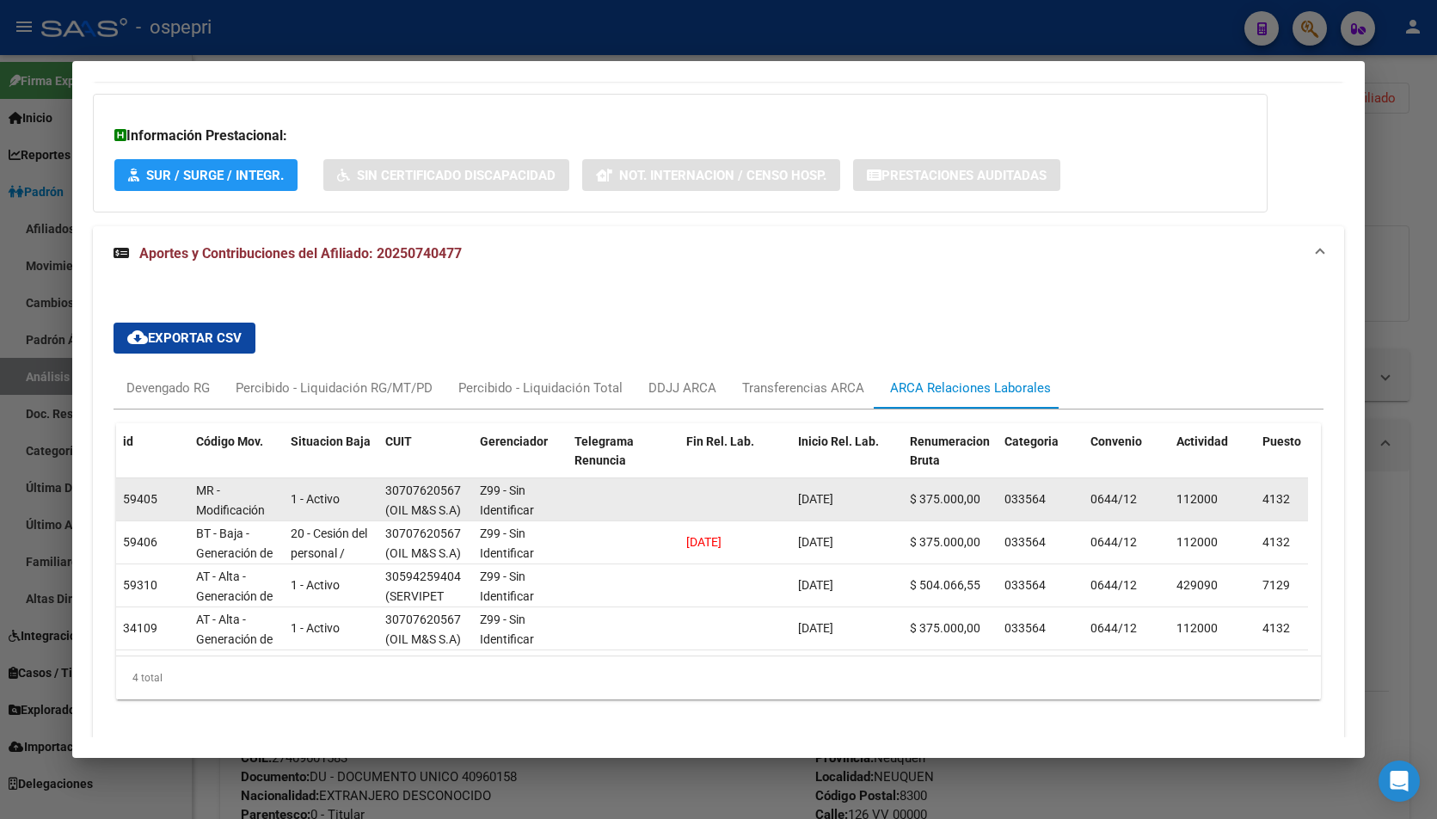
scroll to position [3, 0]
drag, startPoint x: 418, startPoint y: 503, endPoint x: 442, endPoint y: 502, distance: 24.1
click at [442, 502] on span "(OIL M&S S.A)" at bounding box center [423, 507] width 76 height 14
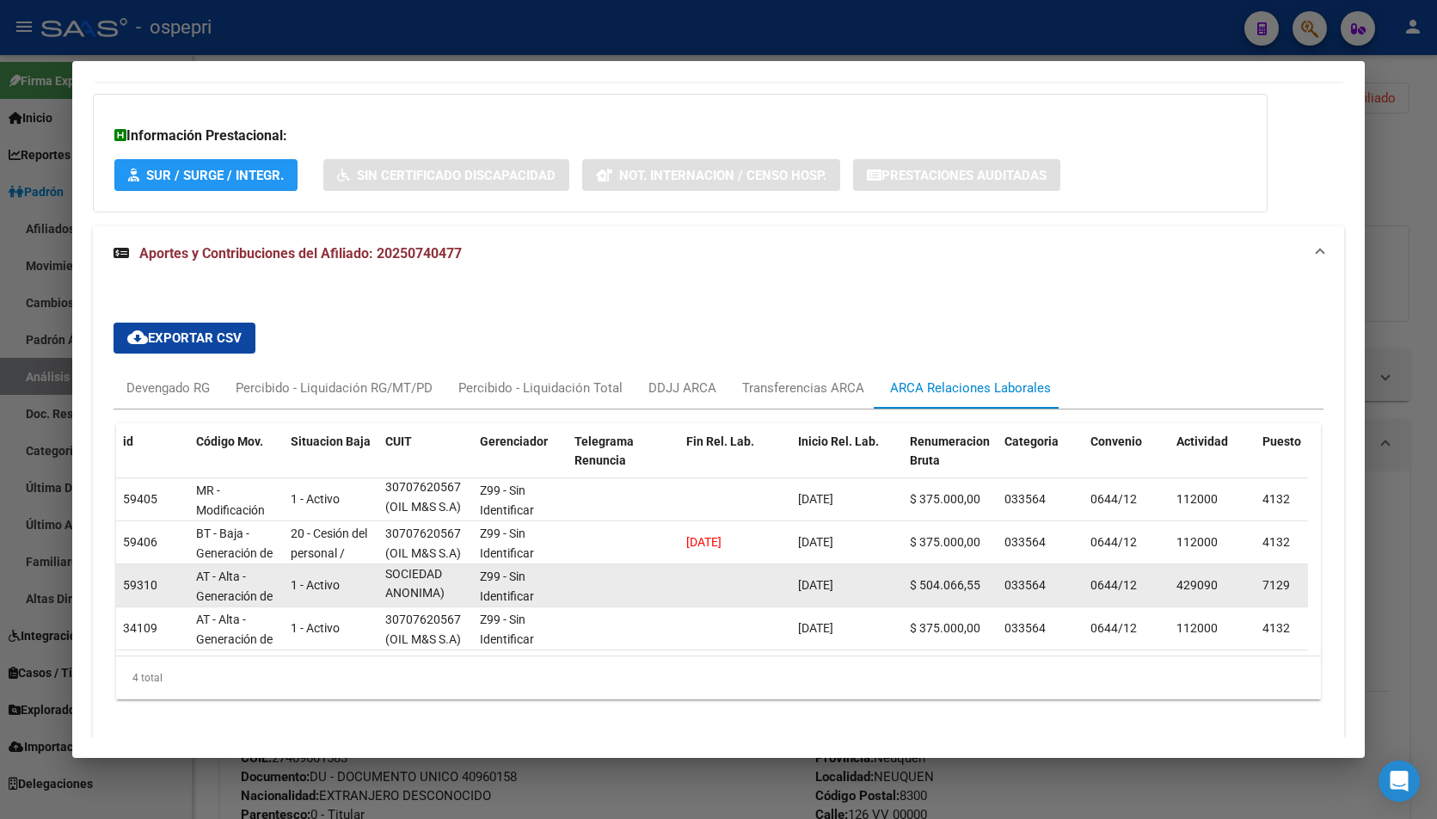
scroll to position [1, 0]
drag, startPoint x: 408, startPoint y: 597, endPoint x: 445, endPoint y: 596, distance: 37.0
click at [445, 596] on div "30594259404 (SERVIPET SOCIEDAD ANONIMA)" at bounding box center [425, 584] width 81 height 36
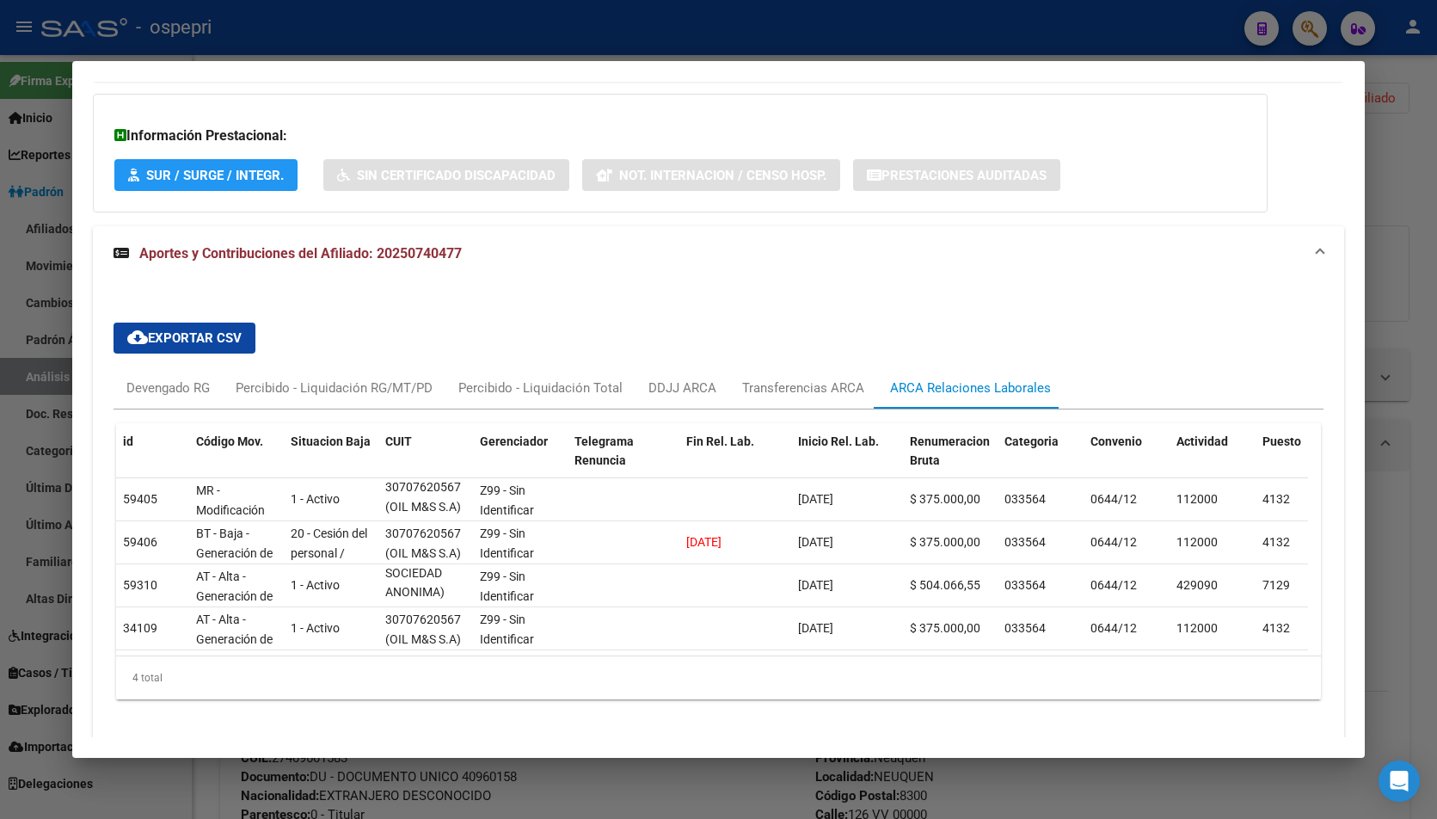
drag, startPoint x: 1417, startPoint y: 154, endPoint x: 1354, endPoint y: 48, distance: 123.0
click at [1413, 150] on div at bounding box center [718, 409] width 1437 height 819
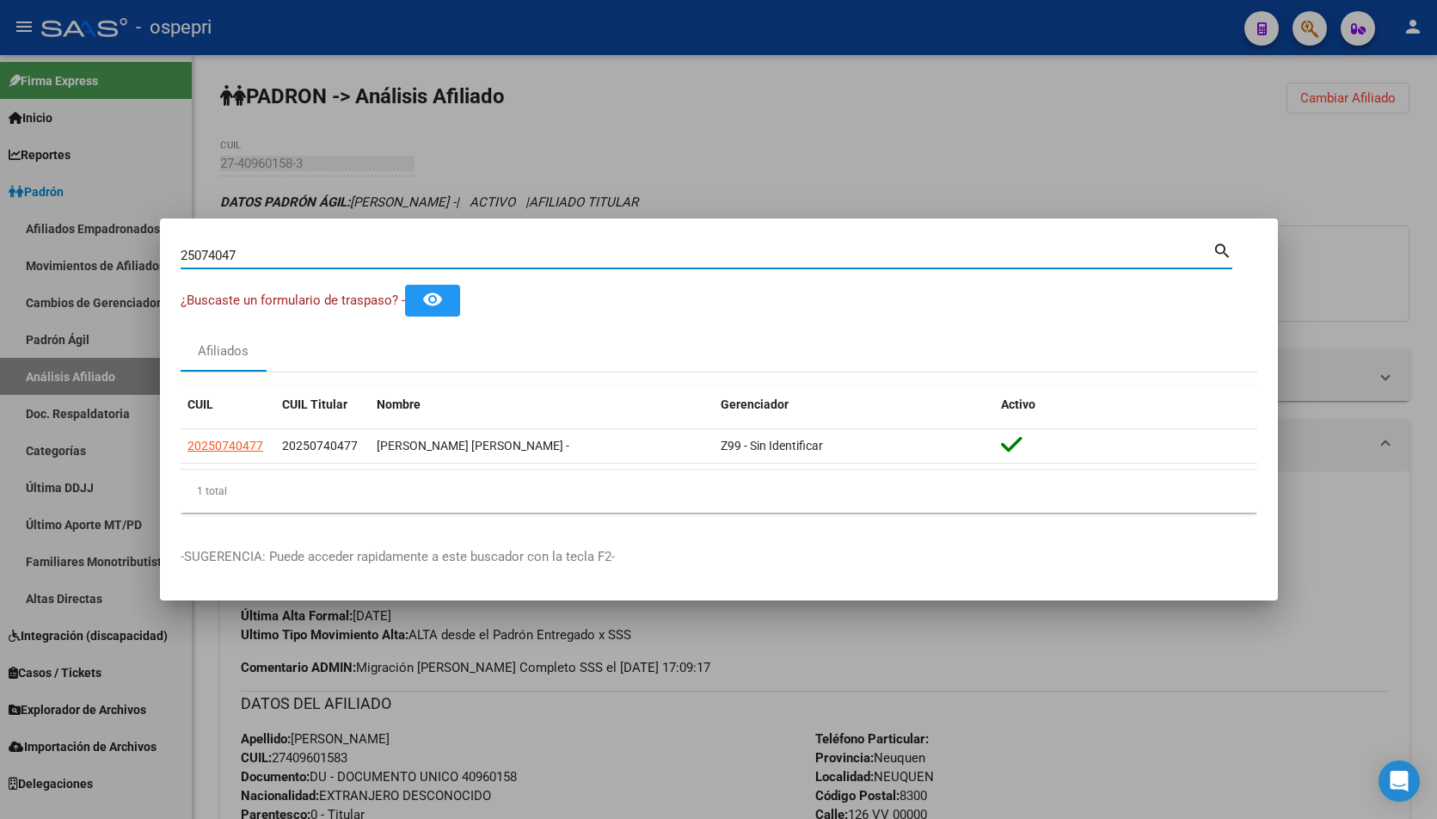
click at [516, 254] on input "25074047" at bounding box center [697, 255] width 1032 height 15
paste input "35166434"
type input "35166434"
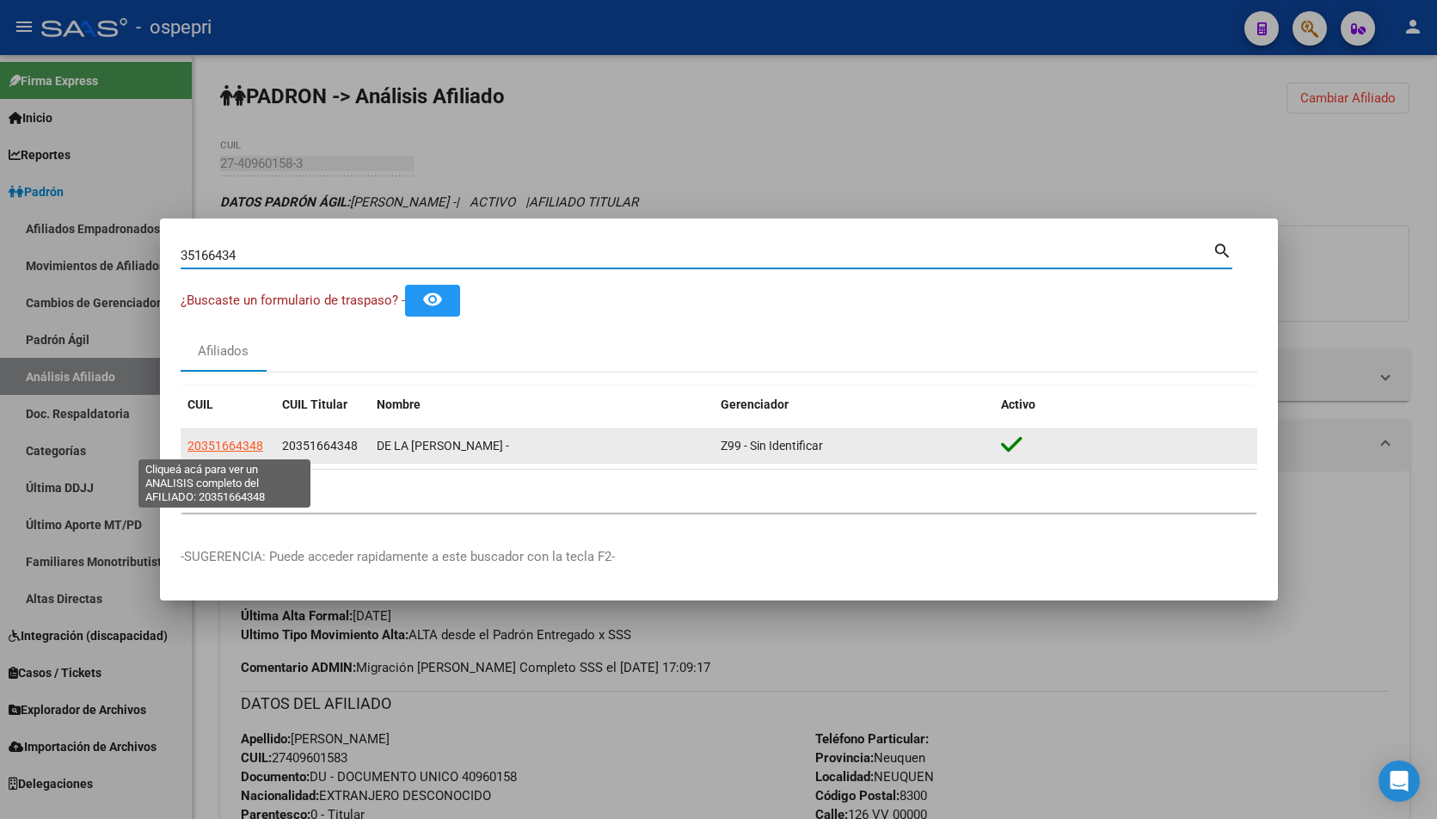
click at [232, 447] on span "20351664348" at bounding box center [225, 446] width 76 height 14
type textarea "20351664348"
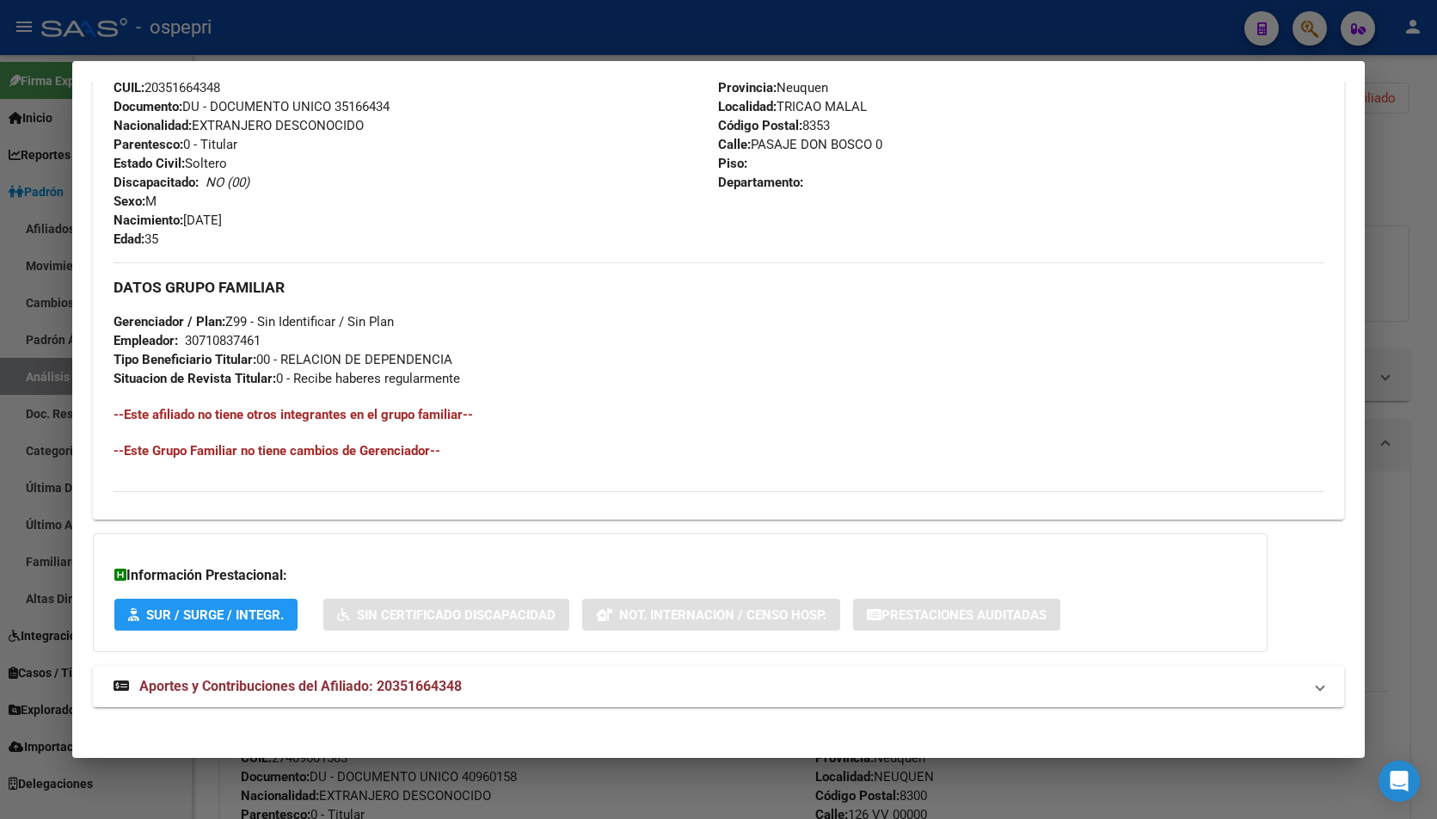
scroll to position [652, 0]
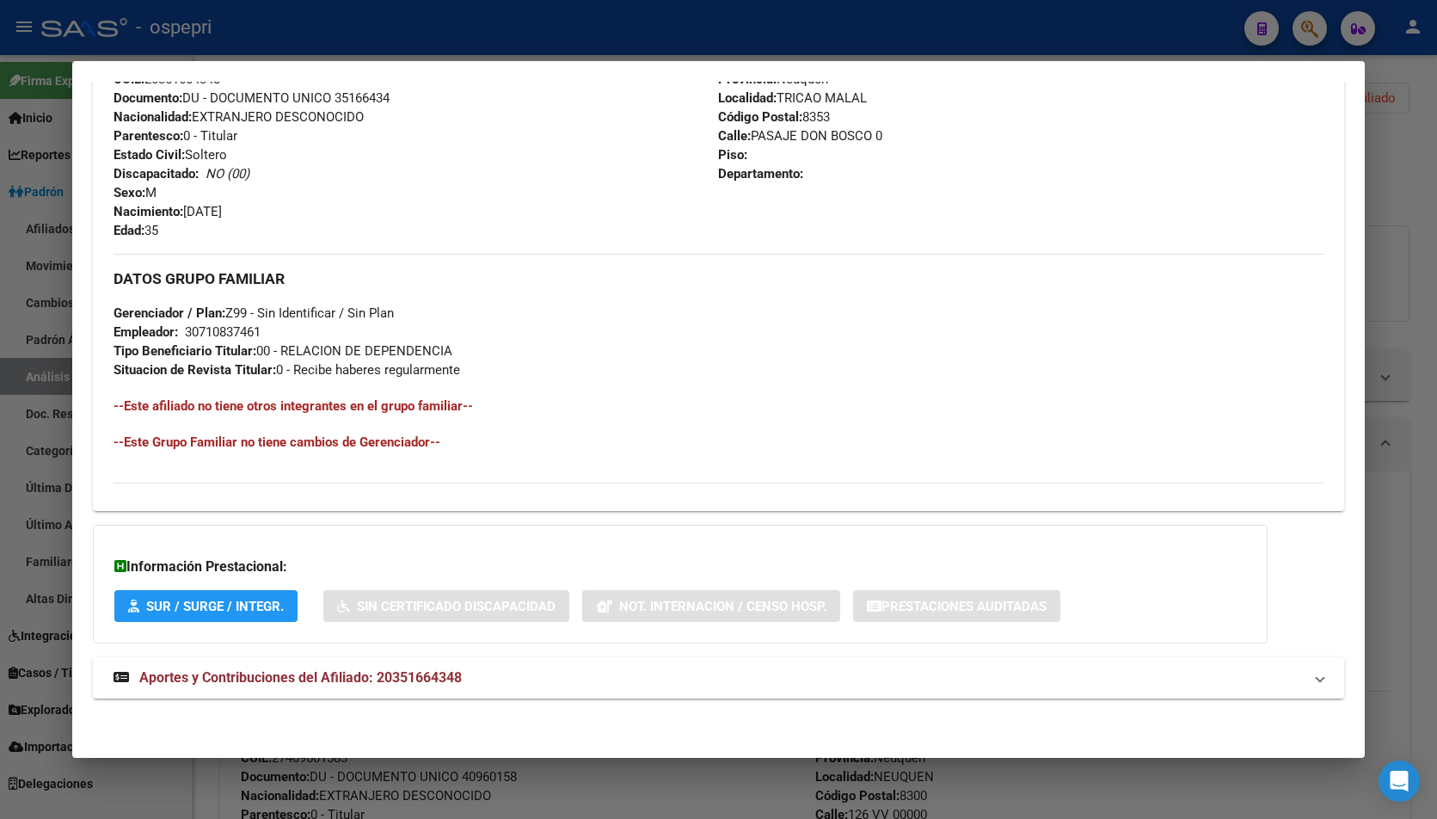
click at [482, 691] on mat-expansion-panel-header "Aportes y Contribuciones del Afiliado: 20351664348" at bounding box center [719, 677] width 1252 height 41
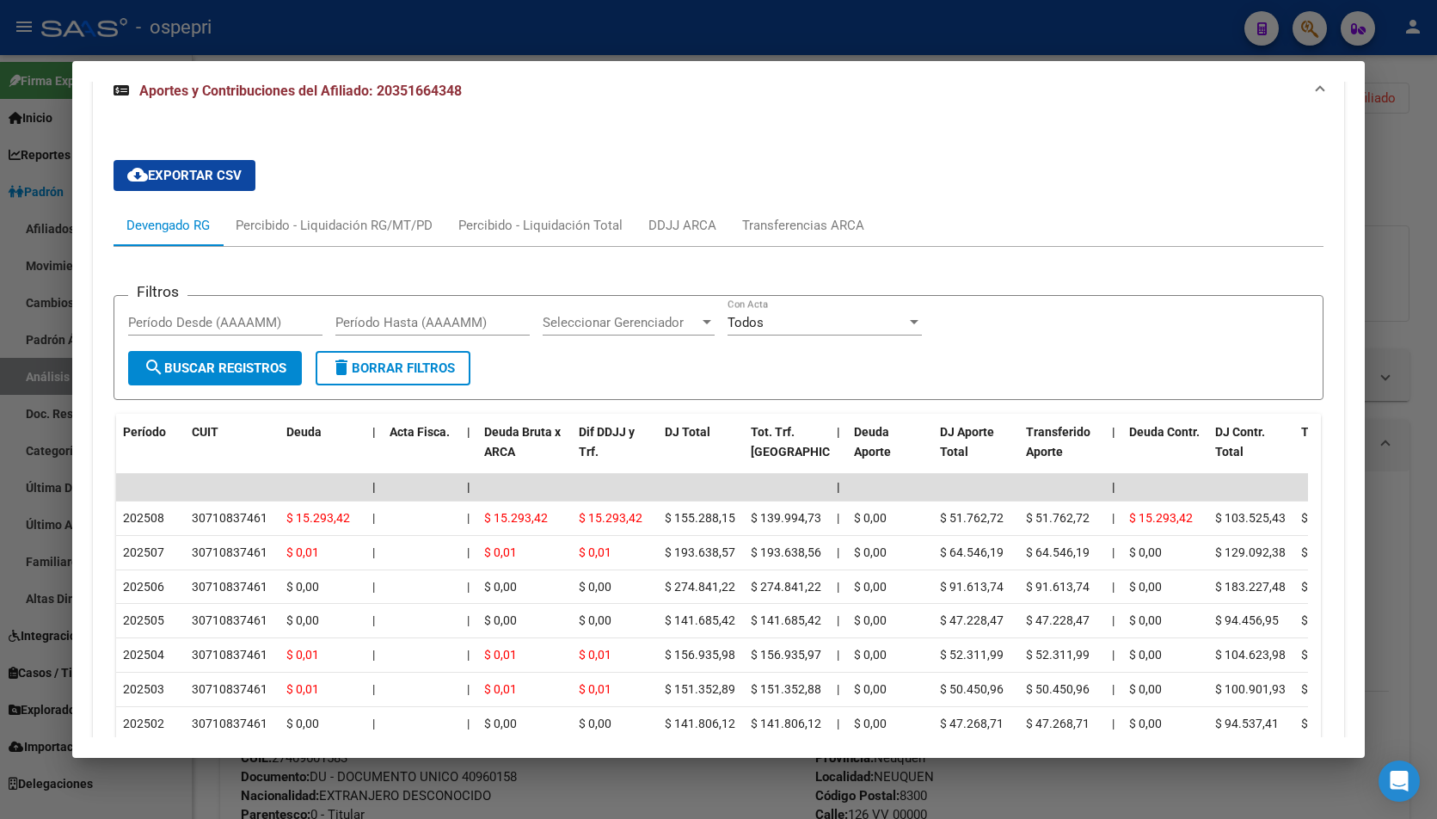
scroll to position [1268, 0]
